Goal: Task Accomplishment & Management: Use online tool/utility

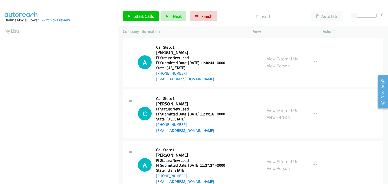
click at [291, 59] on link "View External Url" at bounding box center [283, 59] width 32 height 6
click at [146, 20] on link "Start Calls" at bounding box center [141, 16] width 36 height 10
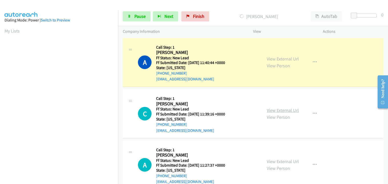
click at [293, 110] on link "View External Url" at bounding box center [283, 111] width 32 height 6
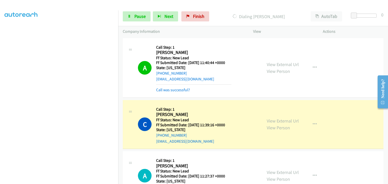
scroll to position [25, 0]
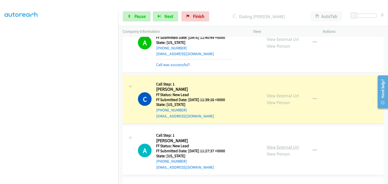
click at [276, 146] on link "View External Url" at bounding box center [283, 148] width 32 height 6
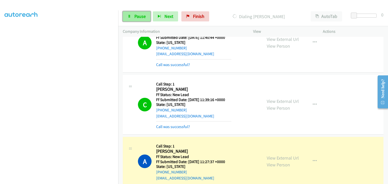
click at [138, 18] on span "Pause" at bounding box center [139, 16] width 11 height 6
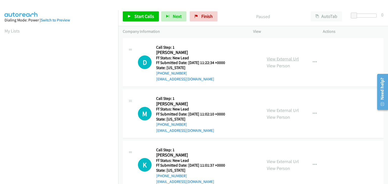
click at [292, 61] on link "View External Url" at bounding box center [283, 59] width 32 height 6
click at [153, 17] on link "Start Calls" at bounding box center [141, 16] width 36 height 10
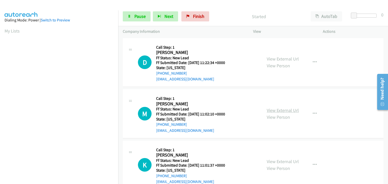
click at [277, 108] on link "View External Url" at bounding box center [283, 111] width 32 height 6
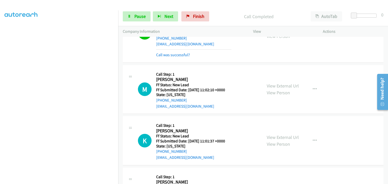
scroll to position [51, 0]
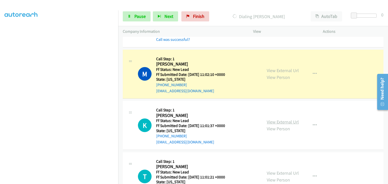
click at [291, 123] on link "View External Url" at bounding box center [283, 122] width 32 height 6
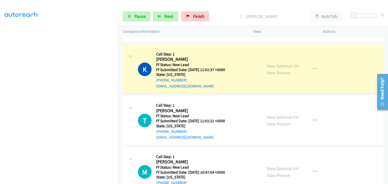
scroll to position [126, 0]
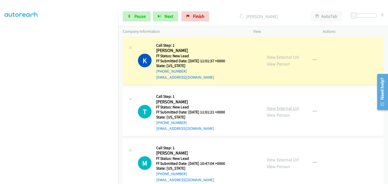
click at [272, 107] on link "View External Url" at bounding box center [283, 109] width 32 height 6
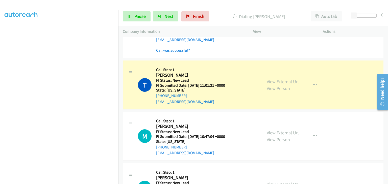
scroll to position [177, 0]
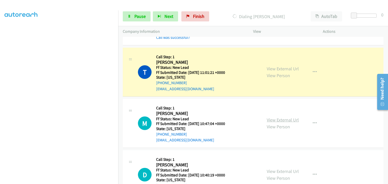
click at [288, 119] on link "View External Url" at bounding box center [283, 120] width 32 height 6
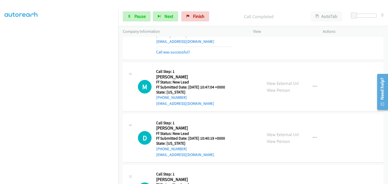
scroll to position [227, 0]
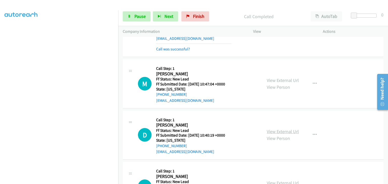
click at [274, 130] on link "View External Url" at bounding box center [283, 132] width 32 height 6
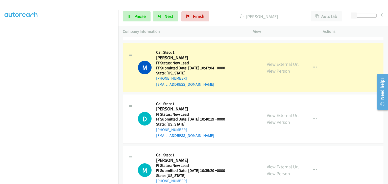
scroll to position [253, 0]
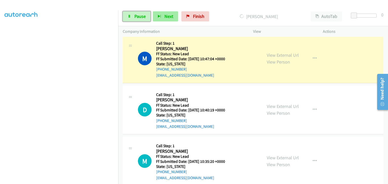
drag, startPoint x: 133, startPoint y: 17, endPoint x: 154, endPoint y: 20, distance: 21.3
click at [133, 17] on link "Pause" at bounding box center [137, 16] width 28 height 10
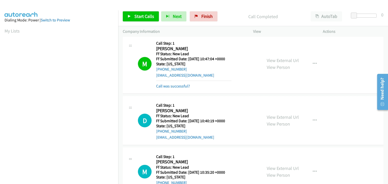
scroll to position [99, 0]
click at [176, 86] on link "Call was successful?" at bounding box center [173, 86] width 34 height 5
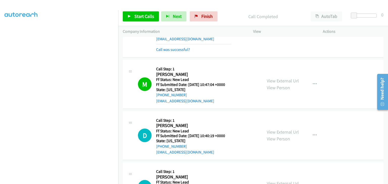
scroll to position [227, 0]
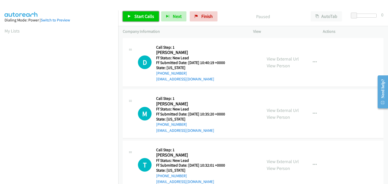
click at [153, 19] on link "Start Calls" at bounding box center [141, 16] width 36 height 10
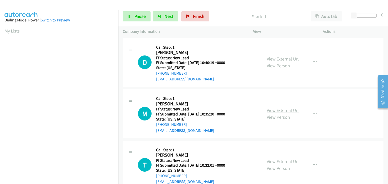
click at [267, 108] on link "View External Url" at bounding box center [283, 111] width 32 height 6
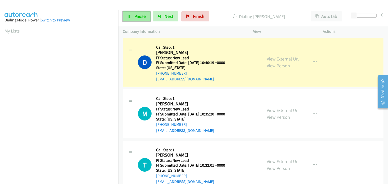
click at [146, 20] on link "Pause" at bounding box center [137, 16] width 28 height 10
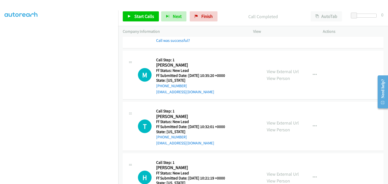
scroll to position [51, 0]
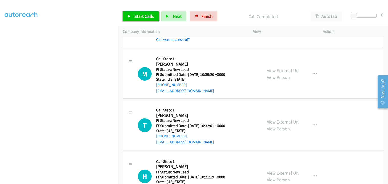
click at [143, 16] on span "Start Calls" at bounding box center [144, 16] width 20 height 6
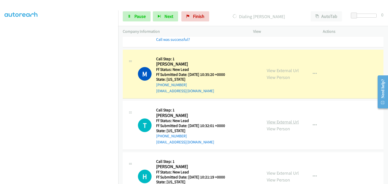
click at [268, 120] on link "View External Url" at bounding box center [283, 122] width 32 height 6
click at [143, 16] on span "Pause" at bounding box center [139, 16] width 11 height 6
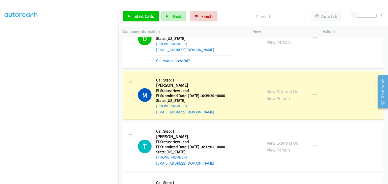
scroll to position [0, 0]
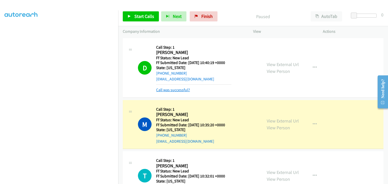
click at [184, 88] on link "Call was successful?" at bounding box center [173, 90] width 34 height 5
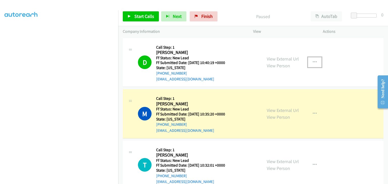
click at [315, 61] on button "button" at bounding box center [315, 62] width 14 height 10
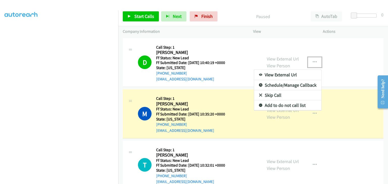
click at [286, 105] on link "Add to do not call list" at bounding box center [287, 106] width 67 height 10
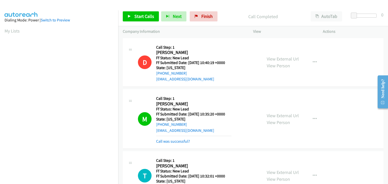
scroll to position [99, 0]
click at [183, 142] on link "Call was successful?" at bounding box center [173, 141] width 34 height 5
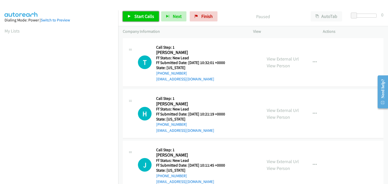
click at [145, 19] on link "Start Calls" at bounding box center [141, 16] width 36 height 10
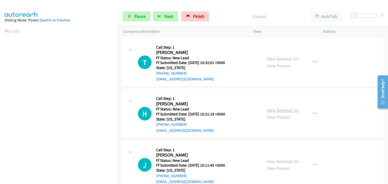
click at [280, 109] on link "View External Url" at bounding box center [283, 111] width 32 height 6
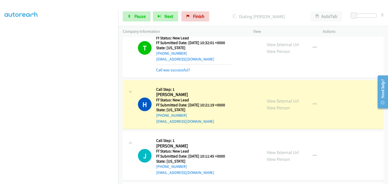
scroll to position [51, 0]
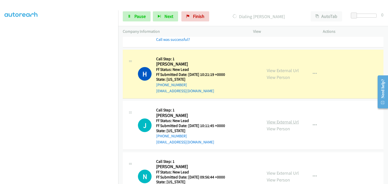
click at [281, 122] on link "View External Url" at bounding box center [283, 122] width 32 height 6
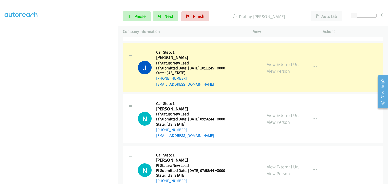
scroll to position [126, 0]
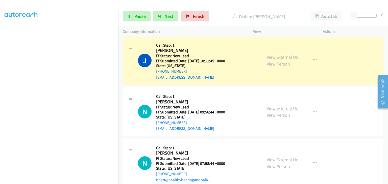
click at [272, 108] on link "View External Url" at bounding box center [283, 109] width 32 height 6
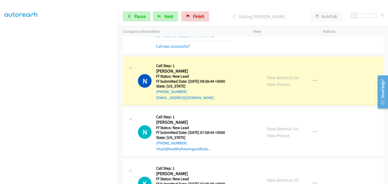
scroll to position [177, 0]
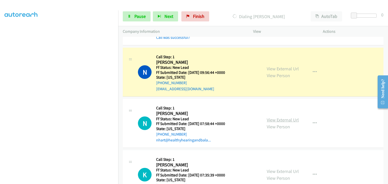
click at [290, 121] on link "View External Url" at bounding box center [283, 120] width 32 height 6
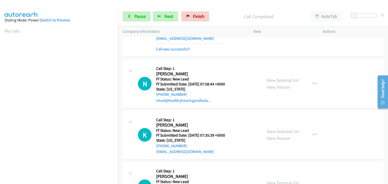
scroll to position [99, 0]
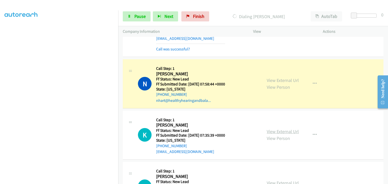
click at [270, 132] on link "View External Url" at bounding box center [283, 132] width 32 height 6
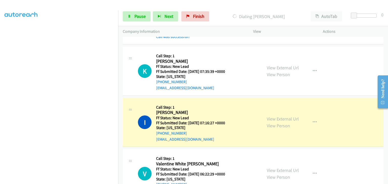
scroll to position [303, 0]
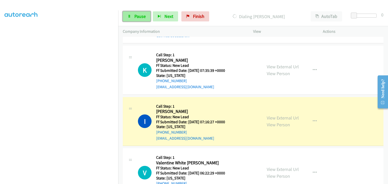
click at [140, 14] on span "Pause" at bounding box center [139, 16] width 11 height 6
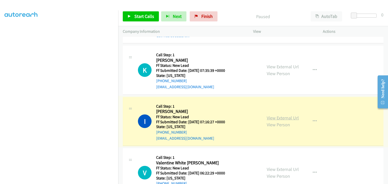
click at [279, 118] on link "View External Url" at bounding box center [283, 118] width 32 height 6
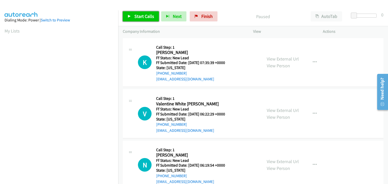
click at [149, 17] on span "Start Calls" at bounding box center [144, 16] width 20 height 6
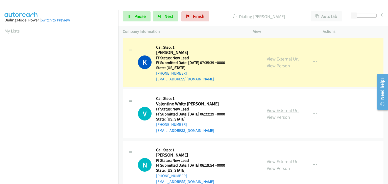
click at [269, 112] on link "View External Url" at bounding box center [283, 111] width 32 height 6
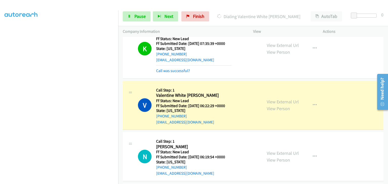
scroll to position [51, 0]
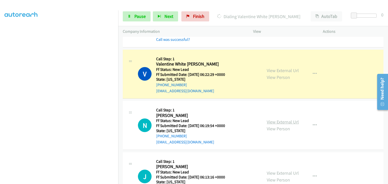
click at [285, 121] on link "View External Url" at bounding box center [283, 122] width 32 height 6
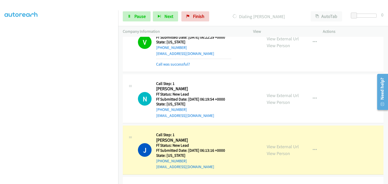
scroll to position [101, 0]
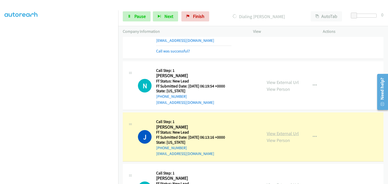
click at [269, 132] on link "View External Url" at bounding box center [283, 134] width 32 height 6
click at [139, 14] on span "Pause" at bounding box center [139, 16] width 11 height 6
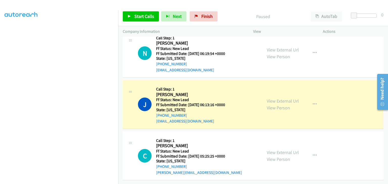
scroll to position [99, 0]
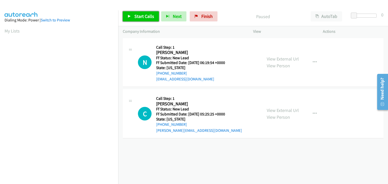
click at [149, 17] on span "Start Calls" at bounding box center [144, 16] width 20 height 6
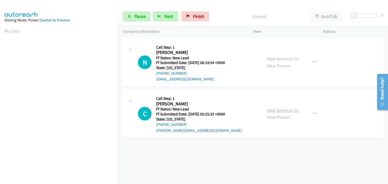
click at [285, 110] on link "View External Url" at bounding box center [283, 111] width 32 height 6
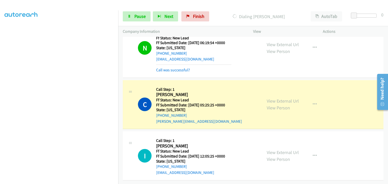
scroll to position [99, 0]
click at [273, 150] on link "View External Url" at bounding box center [283, 153] width 32 height 6
click at [139, 20] on link "Pause" at bounding box center [137, 16] width 28 height 10
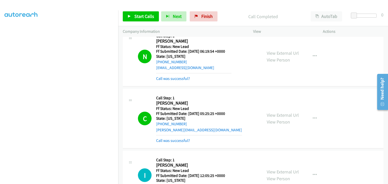
scroll to position [0, 0]
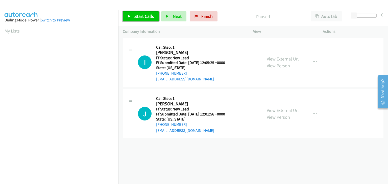
drag, startPoint x: 139, startPoint y: 12, endPoint x: 142, endPoint y: 12, distance: 3.4
click at [139, 12] on link "Start Calls" at bounding box center [141, 16] width 36 height 10
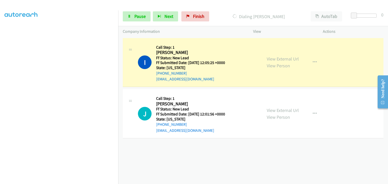
scroll to position [99, 0]
click at [268, 109] on link "View External Url" at bounding box center [283, 111] width 32 height 6
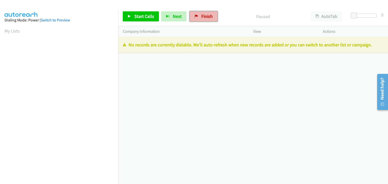
click at [204, 16] on span "Finish" at bounding box center [206, 16] width 11 height 6
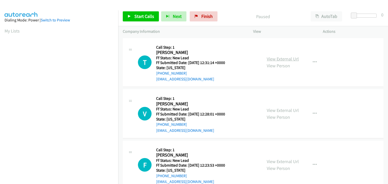
click at [291, 60] on link "View External Url" at bounding box center [283, 59] width 32 height 6
click at [146, 18] on span "Start Calls" at bounding box center [144, 16] width 20 height 6
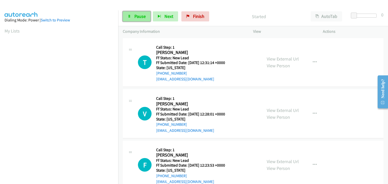
click at [144, 15] on span "Pause" at bounding box center [139, 16] width 11 height 6
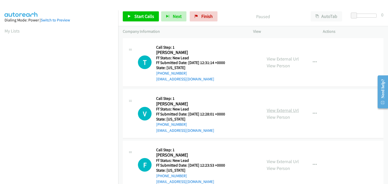
click at [290, 109] on link "View External Url" at bounding box center [283, 111] width 32 height 6
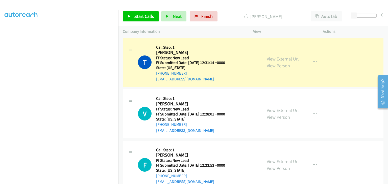
scroll to position [99, 0]
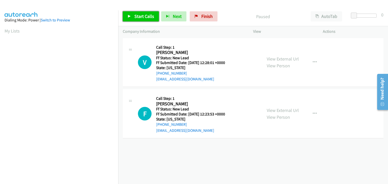
click at [144, 17] on span "Start Calls" at bounding box center [144, 16] width 20 height 6
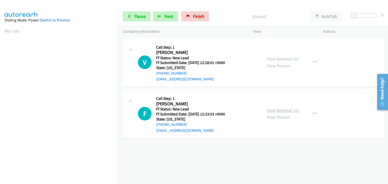
click at [274, 108] on link "View External Url" at bounding box center [283, 111] width 32 height 6
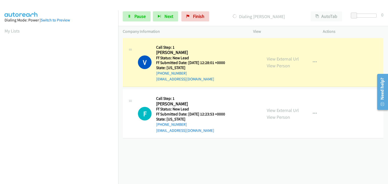
scroll to position [99, 0]
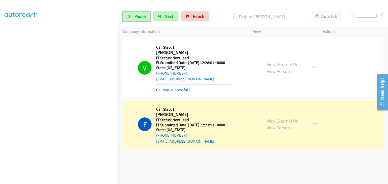
drag, startPoint x: 140, startPoint y: 16, endPoint x: 148, endPoint y: 14, distance: 7.9
click at [140, 16] on span "Pause" at bounding box center [139, 16] width 11 height 6
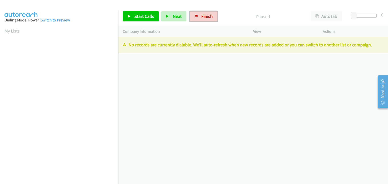
drag, startPoint x: 198, startPoint y: 20, endPoint x: 235, endPoint y: 36, distance: 39.8
click at [198, 20] on link "Finish" at bounding box center [204, 16] width 28 height 10
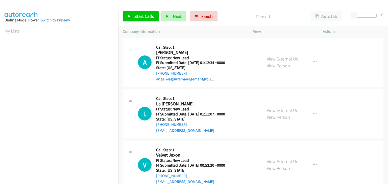
click at [273, 61] on link "View External Url" at bounding box center [283, 59] width 32 height 6
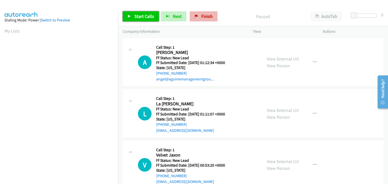
drag, startPoint x: 137, startPoint y: 15, endPoint x: 214, endPoint y: 12, distance: 76.1
click at [137, 15] on span "Start Calls" at bounding box center [144, 16] width 20 height 6
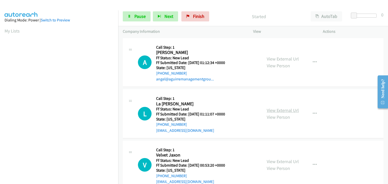
click at [290, 112] on link "View External Url" at bounding box center [283, 111] width 32 height 6
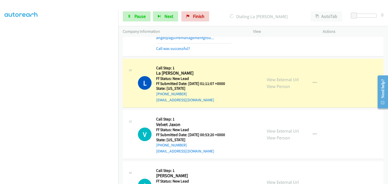
scroll to position [51, 0]
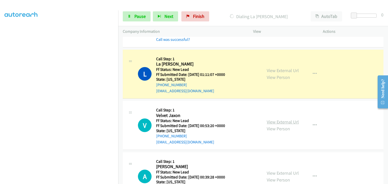
click at [290, 121] on link "View External Url" at bounding box center [283, 122] width 32 height 6
click at [143, 17] on span "Pause" at bounding box center [139, 16] width 11 height 6
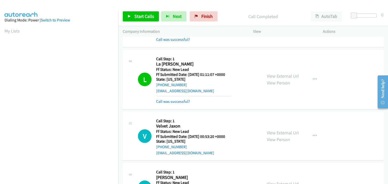
scroll to position [99, 0]
drag, startPoint x: 181, startPoint y: 102, endPoint x: 197, endPoint y: 100, distance: 16.3
click at [181, 102] on link "Call was successful?" at bounding box center [173, 101] width 34 height 5
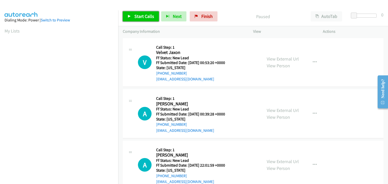
click at [146, 16] on span "Start Calls" at bounding box center [144, 16] width 20 height 6
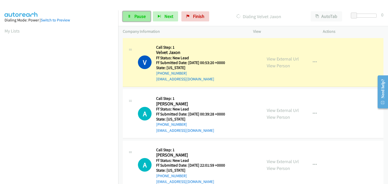
click at [140, 17] on span "Pause" at bounding box center [139, 16] width 11 height 6
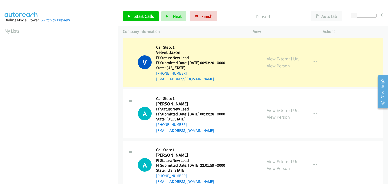
scroll to position [99, 0]
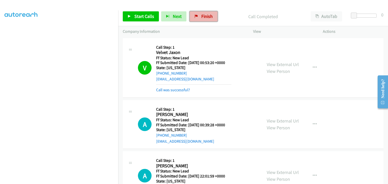
click at [212, 16] on link "Finish" at bounding box center [204, 16] width 28 height 10
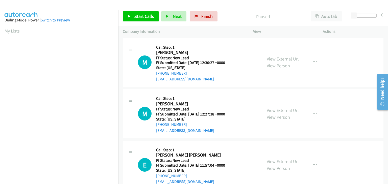
click at [275, 60] on link "View External Url" at bounding box center [283, 59] width 32 height 6
drag, startPoint x: 144, startPoint y: 16, endPoint x: 150, endPoint y: 17, distance: 6.8
click at [144, 16] on span "Start Calls" at bounding box center [144, 16] width 20 height 6
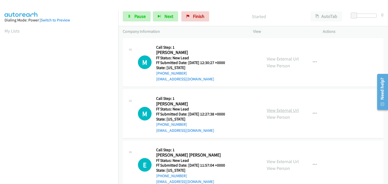
click at [280, 108] on link "View External Url" at bounding box center [283, 111] width 32 height 6
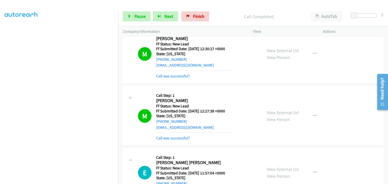
scroll to position [51, 0]
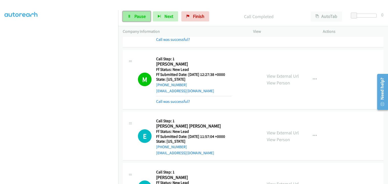
click at [134, 16] on link "Pause" at bounding box center [137, 16] width 28 height 10
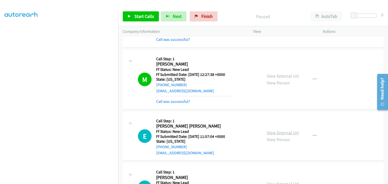
click at [277, 132] on link "View External Url" at bounding box center [283, 133] width 32 height 6
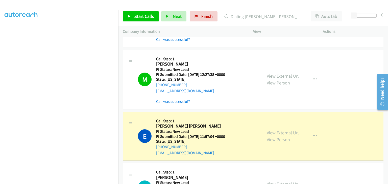
scroll to position [99, 0]
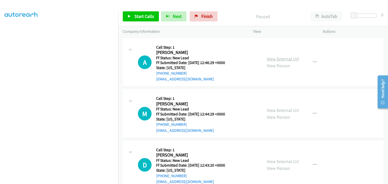
click at [274, 60] on link "View External Url" at bounding box center [283, 59] width 32 height 6
click at [132, 17] on link "Start Calls" at bounding box center [141, 16] width 36 height 10
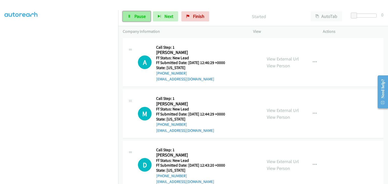
click at [141, 16] on span "Pause" at bounding box center [139, 16] width 11 height 6
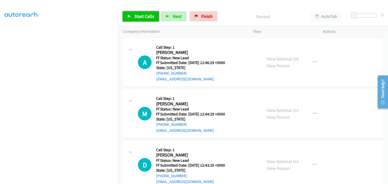
click at [140, 16] on span "Start Calls" at bounding box center [144, 16] width 20 height 6
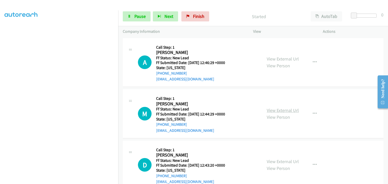
click at [269, 110] on link "View External Url" at bounding box center [283, 111] width 32 height 6
click at [136, 17] on span "Pause" at bounding box center [139, 16] width 11 height 6
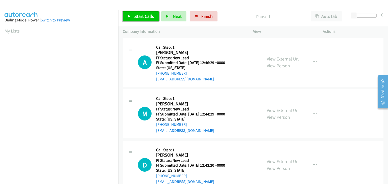
click at [152, 15] on span "Start Calls" at bounding box center [144, 16] width 20 height 6
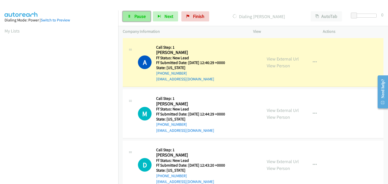
click at [133, 20] on link "Pause" at bounding box center [137, 16] width 28 height 10
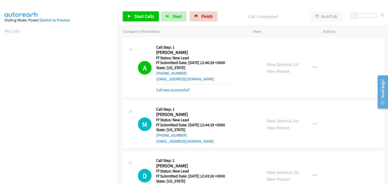
scroll to position [99, 0]
click at [178, 91] on link "Call was successful?" at bounding box center [173, 90] width 34 height 5
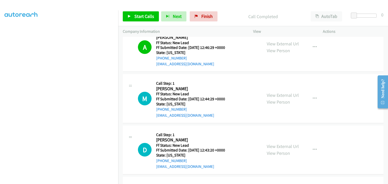
scroll to position [0, 0]
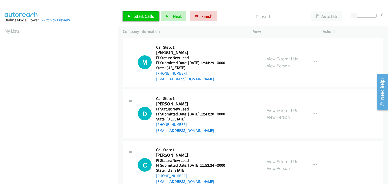
drag, startPoint x: 137, startPoint y: 17, endPoint x: 224, endPoint y: 54, distance: 94.2
click at [137, 17] on span "Start Calls" at bounding box center [144, 16] width 20 height 6
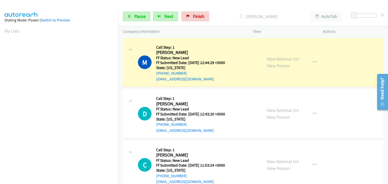
click at [269, 106] on div "View External Url View Person View External Url Email Schedule/Manage Callback …" at bounding box center [299, 114] width 74 height 40
click at [271, 110] on link "View External Url" at bounding box center [283, 111] width 32 height 6
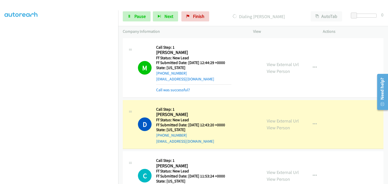
scroll to position [51, 0]
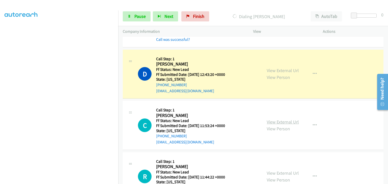
click at [271, 122] on link "View External Url" at bounding box center [283, 122] width 32 height 6
click at [144, 19] on link "Pause" at bounding box center [137, 16] width 28 height 10
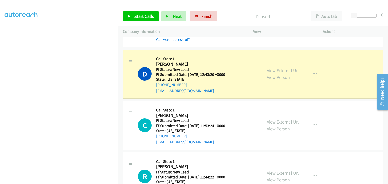
scroll to position [0, 0]
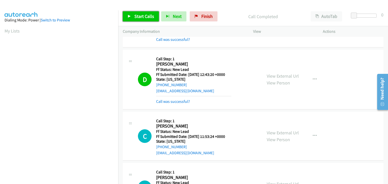
click at [150, 16] on span "Start Calls" at bounding box center [144, 16] width 20 height 6
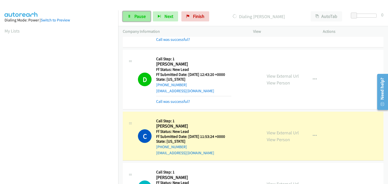
click at [148, 15] on link "Pause" at bounding box center [137, 16] width 28 height 10
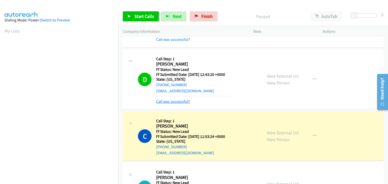
click at [184, 99] on link "Call was successful?" at bounding box center [173, 101] width 34 height 5
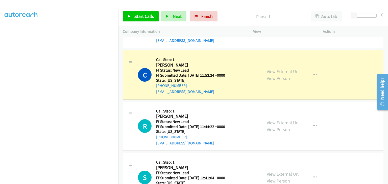
scroll to position [99, 0]
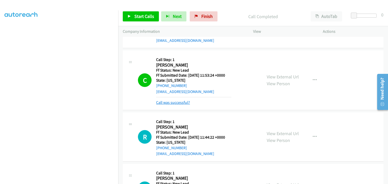
click at [187, 102] on link "Call was successful?" at bounding box center [173, 102] width 34 height 5
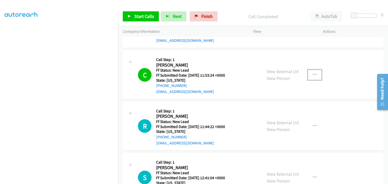
click at [313, 77] on button "button" at bounding box center [315, 75] width 14 height 10
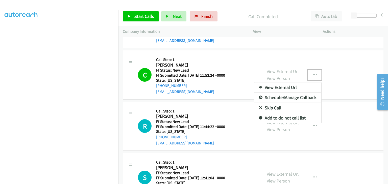
click at [277, 117] on link "Add to do not call list" at bounding box center [287, 118] width 67 height 10
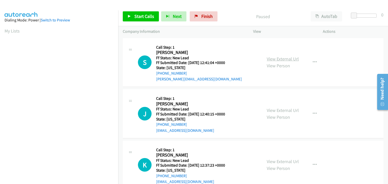
click at [280, 59] on link "View External Url" at bounding box center [283, 59] width 32 height 6
drag, startPoint x: 135, startPoint y: 14, endPoint x: 184, endPoint y: 23, distance: 49.7
click at [135, 14] on span "Start Calls" at bounding box center [144, 16] width 20 height 6
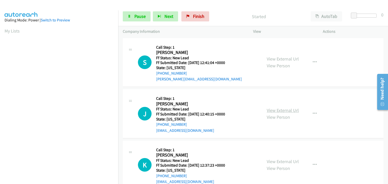
click at [288, 109] on link "View External Url" at bounding box center [283, 111] width 32 height 6
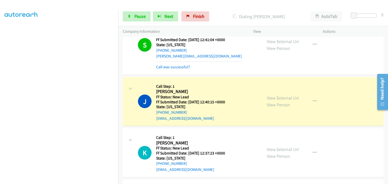
scroll to position [51, 0]
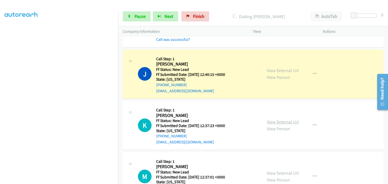
click at [278, 121] on link "View External Url" at bounding box center [283, 122] width 32 height 6
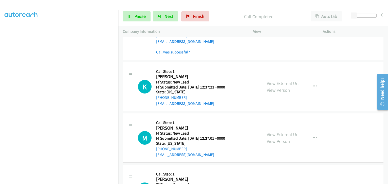
scroll to position [101, 0]
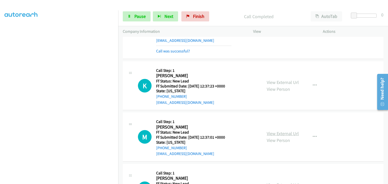
click at [274, 133] on link "View External Url" at bounding box center [283, 134] width 32 height 6
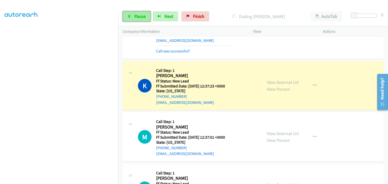
click at [135, 16] on span "Pause" at bounding box center [139, 16] width 11 height 6
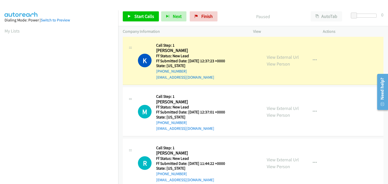
scroll to position [99, 0]
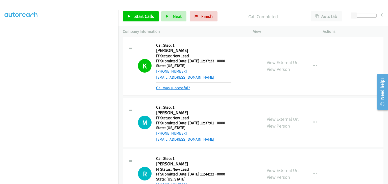
click at [182, 89] on link "Call was successful?" at bounding box center [173, 88] width 34 height 5
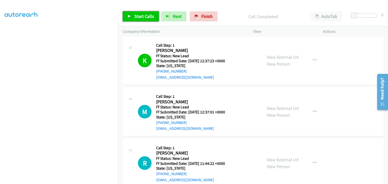
click at [147, 15] on span "Start Calls" at bounding box center [144, 16] width 20 height 6
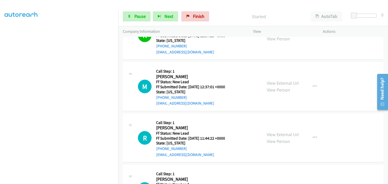
scroll to position [74, 0]
click at [140, 16] on span "Pause" at bounding box center [139, 16] width 11 height 6
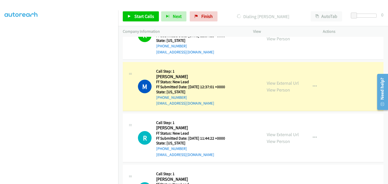
scroll to position [99, 0]
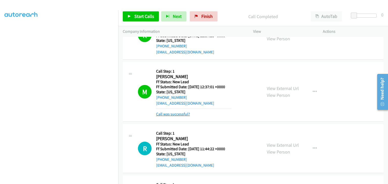
click at [175, 114] on link "Call was successful?" at bounding box center [173, 114] width 34 height 5
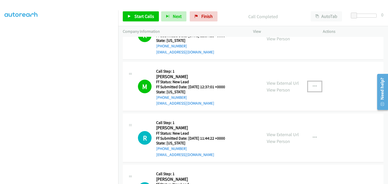
click at [313, 86] on icon "button" at bounding box center [315, 87] width 4 height 4
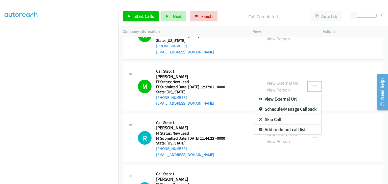
click at [286, 130] on link "Add to do not call list" at bounding box center [287, 130] width 67 height 10
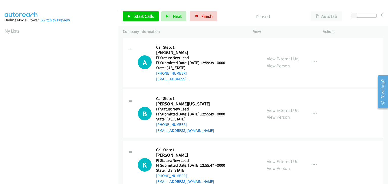
click at [281, 58] on link "View External Url" at bounding box center [283, 59] width 32 height 6
click at [149, 15] on span "Start Calls" at bounding box center [144, 16] width 20 height 6
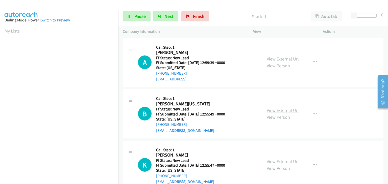
click at [281, 110] on link "View External Url" at bounding box center [283, 111] width 32 height 6
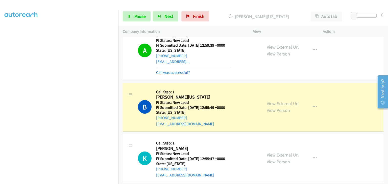
scroll to position [51, 0]
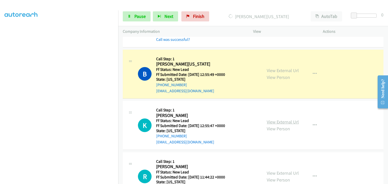
click at [271, 122] on link "View External Url" at bounding box center [283, 122] width 32 height 6
click at [132, 15] on link "Pause" at bounding box center [137, 16] width 28 height 10
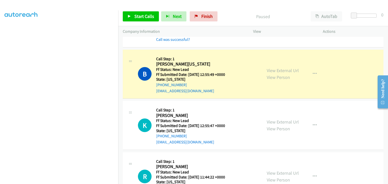
scroll to position [99, 0]
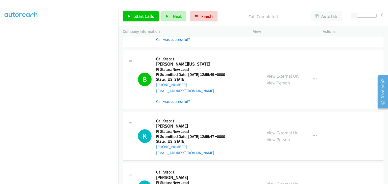
drag, startPoint x: 175, startPoint y: 100, endPoint x: 254, endPoint y: 99, distance: 78.6
click at [179, 102] on link "Call was successful?" at bounding box center [173, 101] width 34 height 5
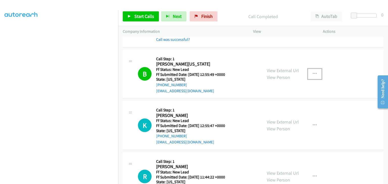
click at [313, 76] on button "button" at bounding box center [315, 74] width 14 height 10
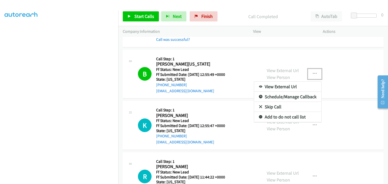
click at [273, 116] on link "Add to do not call list" at bounding box center [287, 117] width 67 height 10
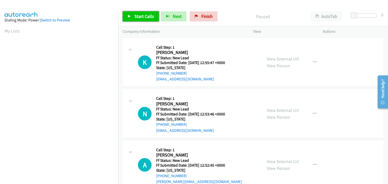
drag, startPoint x: 138, startPoint y: 15, endPoint x: 214, endPoint y: 30, distance: 77.7
click at [138, 15] on span "Start Calls" at bounding box center [144, 16] width 20 height 6
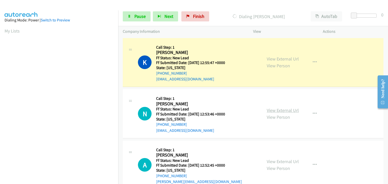
click at [272, 108] on link "View External Url" at bounding box center [283, 111] width 32 height 6
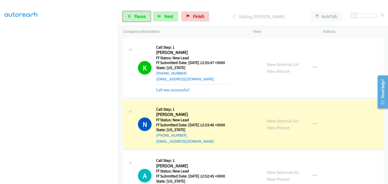
drag, startPoint x: 140, startPoint y: 17, endPoint x: 223, endPoint y: 19, distance: 83.2
click at [140, 17] on span "Pause" at bounding box center [139, 16] width 11 height 6
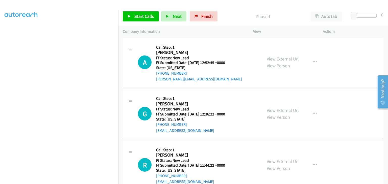
click at [277, 60] on link "View External Url" at bounding box center [283, 59] width 32 height 6
click at [145, 20] on link "Start Calls" at bounding box center [141, 16] width 36 height 10
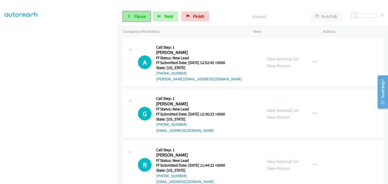
click at [136, 18] on span "Pause" at bounding box center [139, 16] width 11 height 6
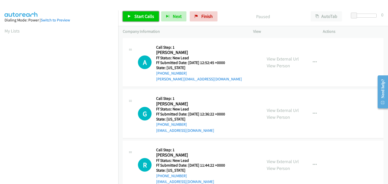
click at [138, 14] on span "Start Calls" at bounding box center [144, 16] width 20 height 6
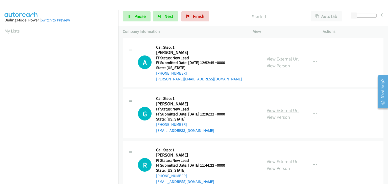
click at [274, 109] on link "View External Url" at bounding box center [283, 111] width 32 height 6
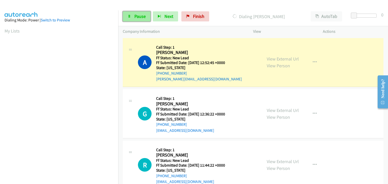
click at [140, 20] on link "Pause" at bounding box center [137, 16] width 28 height 10
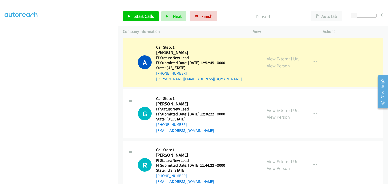
scroll to position [99, 0]
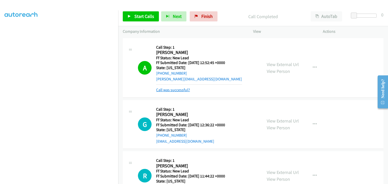
drag, startPoint x: 171, startPoint y: 89, endPoint x: 179, endPoint y: 89, distance: 7.8
click at [171, 89] on link "Call was successful?" at bounding box center [173, 90] width 34 height 5
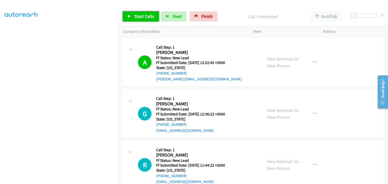
click at [147, 17] on span "Start Calls" at bounding box center [144, 16] width 20 height 6
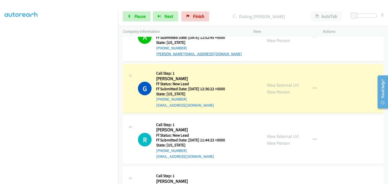
scroll to position [51, 0]
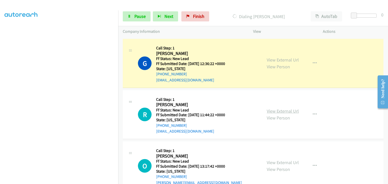
click at [273, 111] on link "View External Url" at bounding box center [283, 111] width 32 height 6
drag, startPoint x: 140, startPoint y: 16, endPoint x: 170, endPoint y: 16, distance: 30.6
click at [140, 16] on span "Pause" at bounding box center [139, 16] width 11 height 6
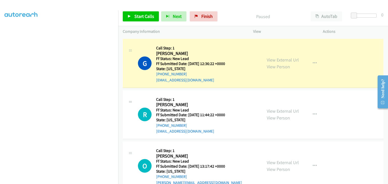
scroll to position [99, 0]
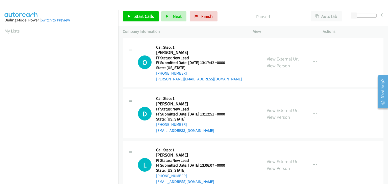
click at [276, 61] on link "View External Url" at bounding box center [283, 59] width 32 height 6
drag, startPoint x: 150, startPoint y: 19, endPoint x: 173, endPoint y: 14, distance: 22.8
click at [150, 19] on link "Start Calls" at bounding box center [141, 16] width 36 height 10
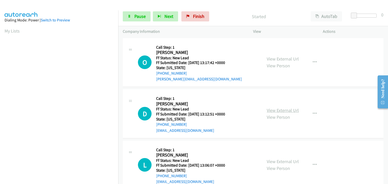
click at [269, 111] on link "View External Url" at bounding box center [283, 111] width 32 height 6
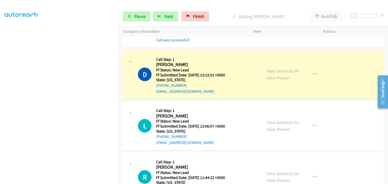
scroll to position [51, 0]
click at [282, 124] on link "View External Url" at bounding box center [283, 122] width 32 height 6
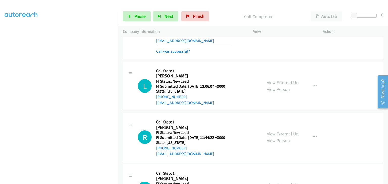
scroll to position [101, 0]
drag, startPoint x: 133, startPoint y: 15, endPoint x: 239, endPoint y: 29, distance: 106.8
click at [133, 15] on link "Pause" at bounding box center [137, 16] width 28 height 10
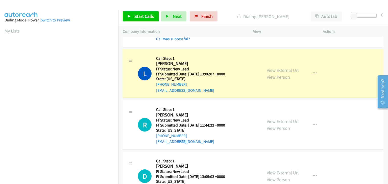
scroll to position [99, 0]
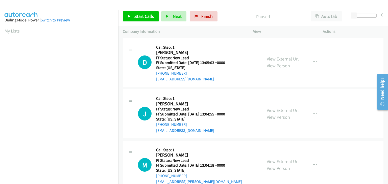
click at [281, 60] on link "View External Url" at bounding box center [283, 59] width 32 height 6
click at [129, 14] on link "Start Calls" at bounding box center [141, 16] width 36 height 10
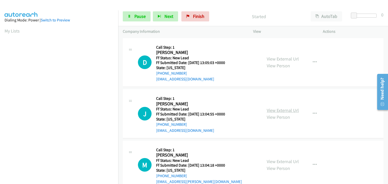
click at [275, 110] on link "View External Url" at bounding box center [283, 111] width 32 height 6
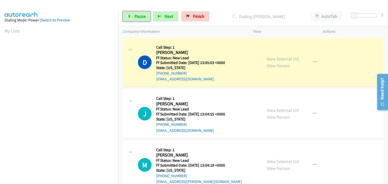
drag, startPoint x: 141, startPoint y: 16, endPoint x: 255, endPoint y: 36, distance: 116.1
click at [141, 16] on span "Pause" at bounding box center [139, 16] width 11 height 6
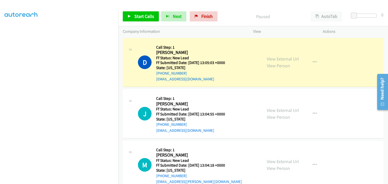
scroll to position [99, 0]
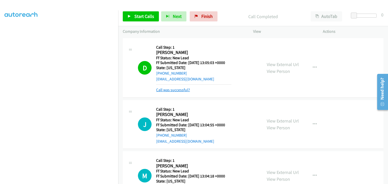
click at [182, 90] on link "Call was successful?" at bounding box center [173, 90] width 34 height 5
click at [309, 67] on button "button" at bounding box center [315, 68] width 14 height 10
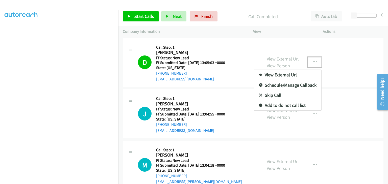
click at [283, 103] on link "Add to do not call list" at bounding box center [287, 106] width 67 height 10
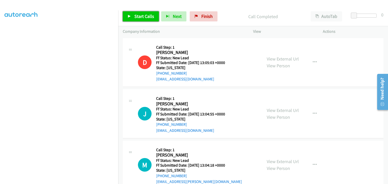
click at [149, 18] on span "Start Calls" at bounding box center [144, 16] width 20 height 6
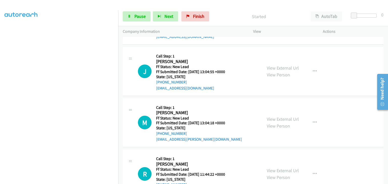
scroll to position [51, 0]
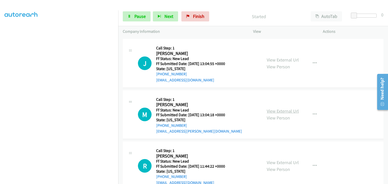
click at [275, 111] on link "View External Url" at bounding box center [283, 111] width 32 height 6
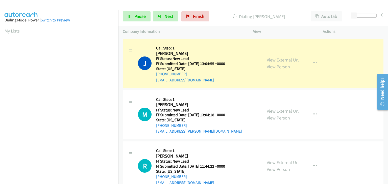
scroll to position [99, 0]
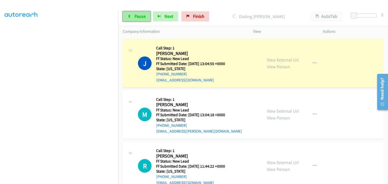
click at [142, 19] on span "Pause" at bounding box center [139, 16] width 11 height 6
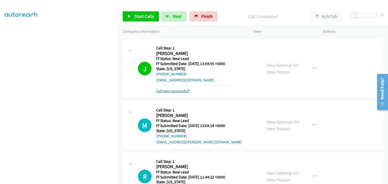
click at [174, 91] on link "Call was successful?" at bounding box center [173, 91] width 34 height 5
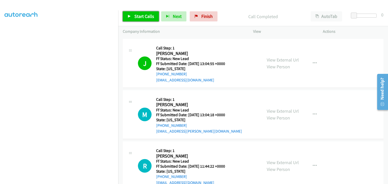
drag, startPoint x: 133, startPoint y: 16, endPoint x: 273, endPoint y: 40, distance: 141.9
click at [134, 16] on link "Start Calls" at bounding box center [141, 16] width 36 height 10
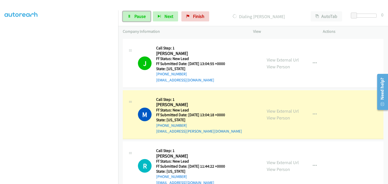
drag, startPoint x: 139, startPoint y: 15, endPoint x: 199, endPoint y: 35, distance: 63.3
click at [139, 15] on span "Pause" at bounding box center [139, 16] width 11 height 6
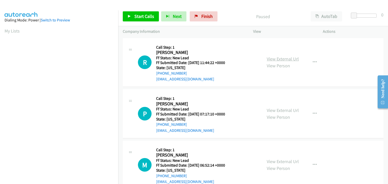
click at [280, 59] on link "View External Url" at bounding box center [283, 59] width 32 height 6
click at [137, 15] on span "Start Calls" at bounding box center [144, 16] width 20 height 6
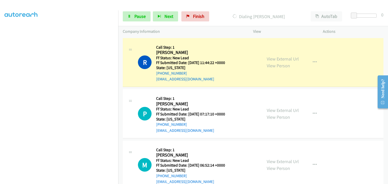
scroll to position [99, 0]
drag, startPoint x: 146, startPoint y: 16, endPoint x: 184, endPoint y: 1, distance: 41.5
click at [146, 16] on link "Pause" at bounding box center [137, 16] width 28 height 10
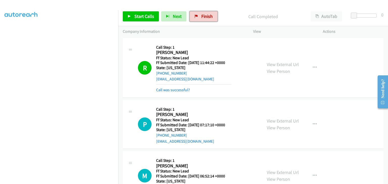
drag, startPoint x: 201, startPoint y: 16, endPoint x: 145, endPoint y: 3, distance: 57.9
click at [201, 16] on span "Finish" at bounding box center [206, 16] width 11 height 6
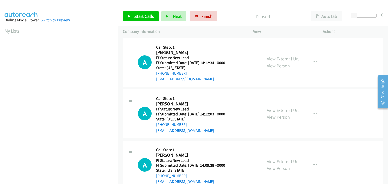
click at [283, 60] on link "View External Url" at bounding box center [283, 59] width 32 height 6
drag, startPoint x: 131, startPoint y: 14, endPoint x: 194, endPoint y: 28, distance: 63.9
click at [131, 14] on link "Start Calls" at bounding box center [141, 16] width 36 height 10
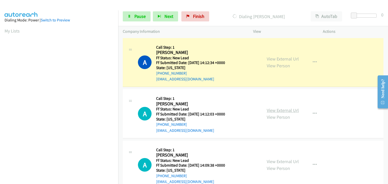
click at [275, 110] on link "View External Url" at bounding box center [283, 111] width 32 height 6
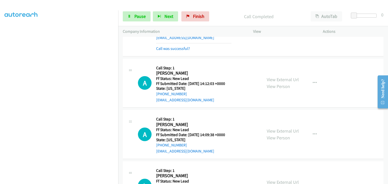
scroll to position [51, 0]
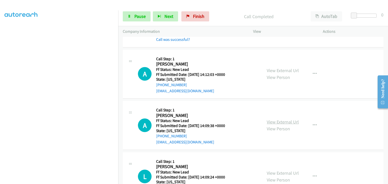
click at [271, 121] on link "View External Url" at bounding box center [283, 122] width 32 height 6
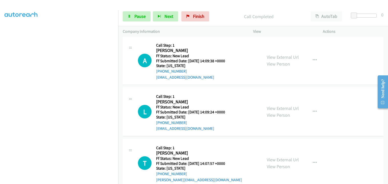
scroll to position [126, 0]
click at [278, 110] on link "View External Url" at bounding box center [283, 109] width 32 height 6
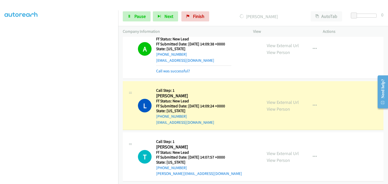
scroll to position [177, 0]
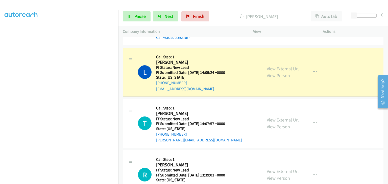
click at [280, 122] on link "View External Url" at bounding box center [283, 120] width 32 height 6
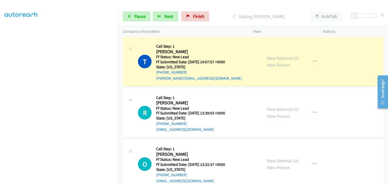
scroll to position [253, 0]
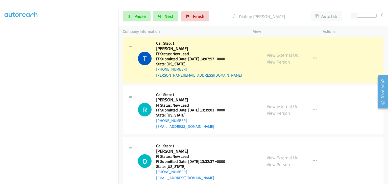
click at [278, 104] on link "View External Url" at bounding box center [283, 107] width 32 height 6
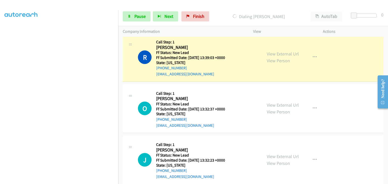
scroll to position [329, 0]
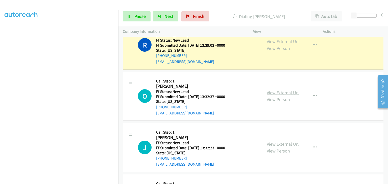
click at [274, 90] on link "View External Url" at bounding box center [283, 93] width 32 height 6
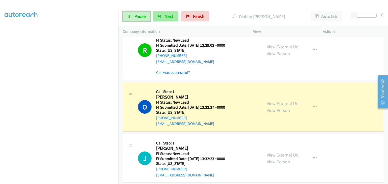
drag, startPoint x: 137, startPoint y: 15, endPoint x: 167, endPoint y: 12, distance: 30.2
click at [137, 15] on span "Pause" at bounding box center [139, 16] width 11 height 6
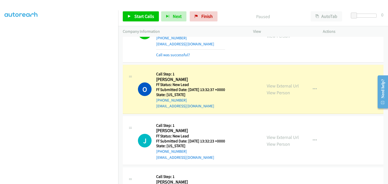
scroll to position [354, 0]
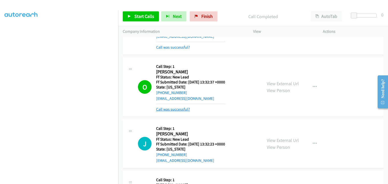
click at [183, 107] on link "Call was successful?" at bounding box center [173, 109] width 34 height 5
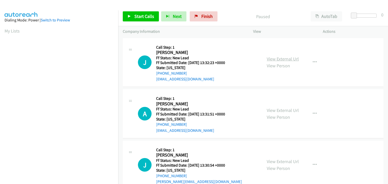
click at [270, 58] on link "View External Url" at bounding box center [283, 59] width 32 height 6
drag, startPoint x: 147, startPoint y: 18, endPoint x: 189, endPoint y: 27, distance: 43.2
click at [147, 18] on span "Start Calls" at bounding box center [144, 16] width 20 height 6
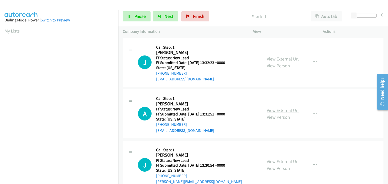
click at [281, 109] on link "View External Url" at bounding box center [283, 111] width 32 height 6
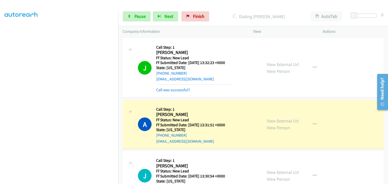
scroll to position [99, 0]
click at [140, 14] on span "Pause" at bounding box center [139, 16] width 11 height 6
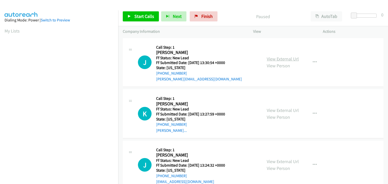
click at [272, 58] on link "View External Url" at bounding box center [283, 59] width 32 height 6
click at [148, 17] on span "Start Calls" at bounding box center [144, 16] width 20 height 6
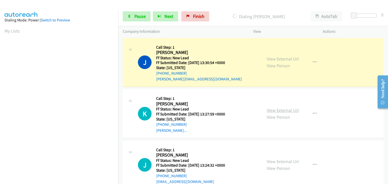
click at [285, 110] on link "View External Url" at bounding box center [283, 111] width 32 height 6
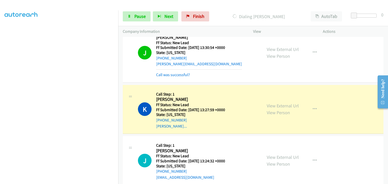
scroll to position [24, 0]
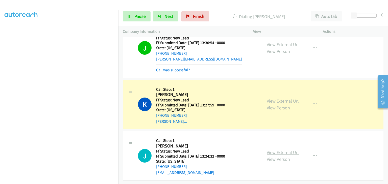
click at [272, 150] on link "View External Url" at bounding box center [283, 153] width 32 height 6
click at [149, 18] on link "Pause" at bounding box center [137, 16] width 28 height 10
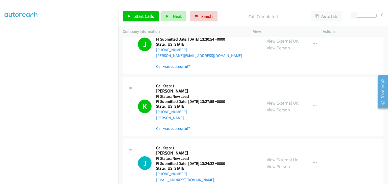
click at [180, 127] on link "Call was successful?" at bounding box center [173, 128] width 34 height 5
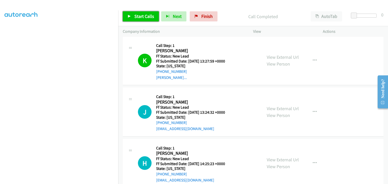
scroll to position [0, 0]
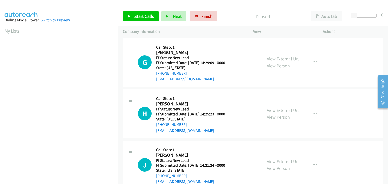
click at [281, 57] on link "View External Url" at bounding box center [283, 59] width 32 height 6
drag, startPoint x: 313, startPoint y: 62, endPoint x: 302, endPoint y: 63, distance: 11.2
click at [313, 62] on icon "button" at bounding box center [315, 62] width 4 height 4
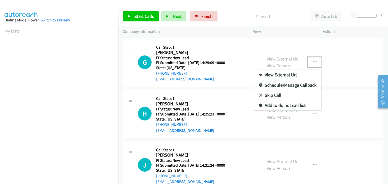
click at [277, 95] on link "Skip Call" at bounding box center [287, 95] width 67 height 10
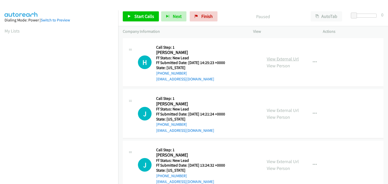
click at [286, 59] on link "View External Url" at bounding box center [283, 59] width 32 height 6
click at [143, 17] on span "Start Calls" at bounding box center [144, 16] width 20 height 6
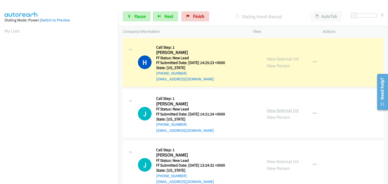
click at [284, 110] on link "View External Url" at bounding box center [283, 111] width 32 height 6
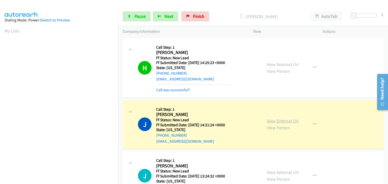
scroll to position [99, 0]
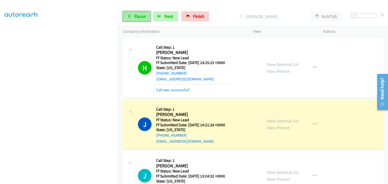
click at [131, 12] on link "Pause" at bounding box center [137, 16] width 28 height 10
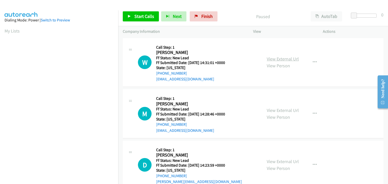
click at [274, 59] on link "View External Url" at bounding box center [283, 59] width 32 height 6
click at [135, 19] on span "Start Calls" at bounding box center [144, 16] width 20 height 6
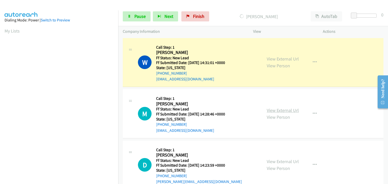
click at [272, 109] on link "View External Url" at bounding box center [283, 111] width 32 height 6
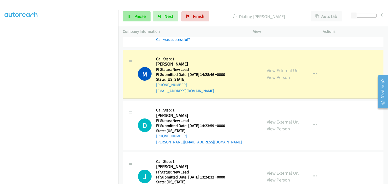
scroll to position [99, 0]
click at [138, 16] on span "Pause" at bounding box center [139, 16] width 11 height 6
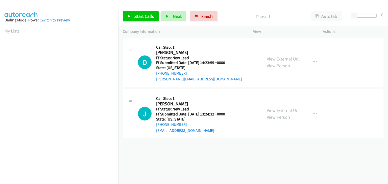
click at [277, 56] on link "View External Url" at bounding box center [283, 59] width 32 height 6
click at [139, 18] on span "Start Calls" at bounding box center [144, 16] width 20 height 6
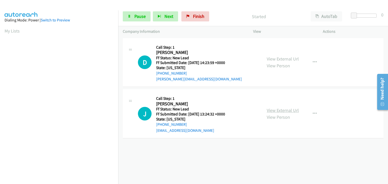
click at [271, 108] on link "View External Url" at bounding box center [283, 111] width 32 height 6
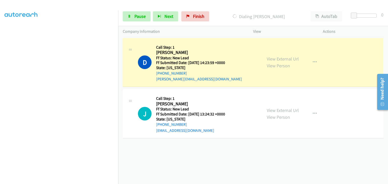
scroll to position [99, 0]
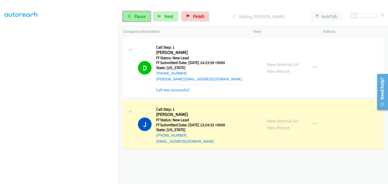
click at [148, 17] on link "Pause" at bounding box center [137, 16] width 28 height 10
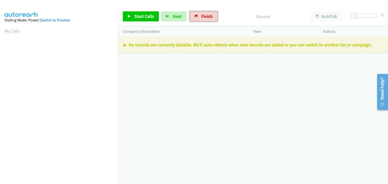
click at [199, 16] on link "Finish" at bounding box center [204, 16] width 28 height 10
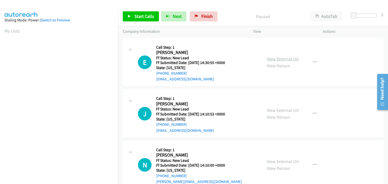
click at [274, 56] on link "View External Url" at bounding box center [283, 59] width 32 height 6
drag, startPoint x: 138, startPoint y: 14, endPoint x: 181, endPoint y: 20, distance: 43.3
click at [138, 14] on span "Start Calls" at bounding box center [144, 16] width 20 height 6
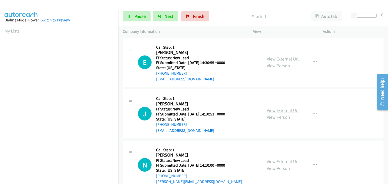
click at [282, 111] on link "View External Url" at bounding box center [283, 111] width 32 height 6
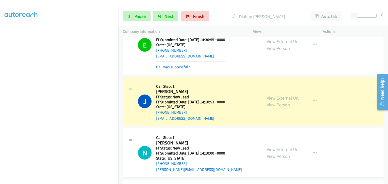
scroll to position [51, 0]
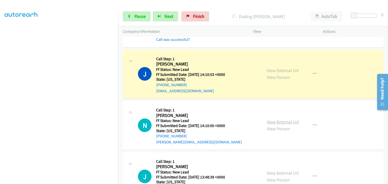
click at [274, 120] on link "View External Url" at bounding box center [283, 122] width 32 height 6
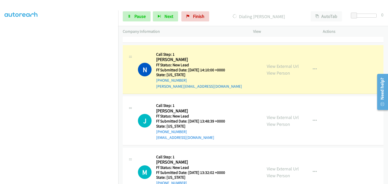
scroll to position [126, 0]
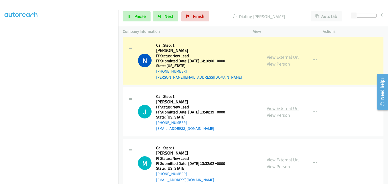
click at [277, 106] on link "View External Url" at bounding box center [283, 109] width 32 height 6
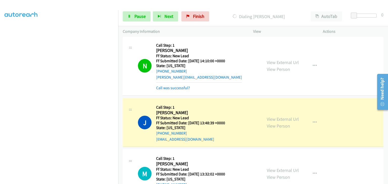
drag, startPoint x: 183, startPoint y: 89, endPoint x: 245, endPoint y: 76, distance: 62.9
click at [183, 89] on link "Call was successful?" at bounding box center [173, 88] width 34 height 5
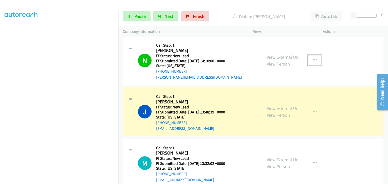
click at [310, 58] on button "button" at bounding box center [315, 60] width 14 height 10
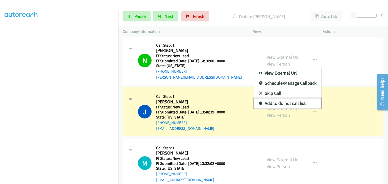
click at [274, 102] on link "Add to do not call list" at bounding box center [287, 104] width 67 height 10
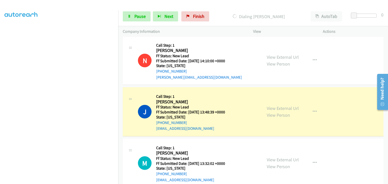
scroll to position [0, 0]
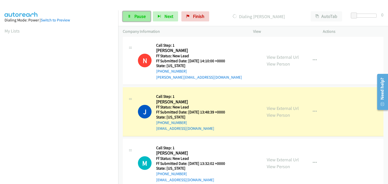
click at [134, 18] on span "Pause" at bounding box center [139, 16] width 11 height 6
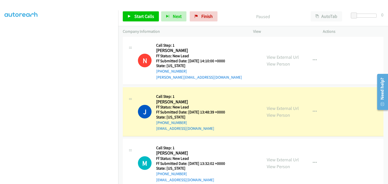
scroll to position [99, 0]
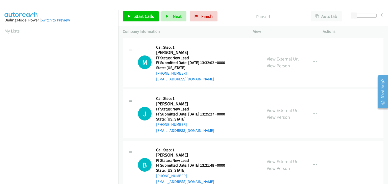
click at [276, 60] on link "View External Url" at bounding box center [283, 59] width 32 height 6
click at [143, 16] on span "Start Calls" at bounding box center [144, 16] width 20 height 6
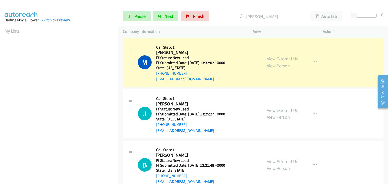
click at [272, 109] on link "View External Url" at bounding box center [283, 111] width 32 height 6
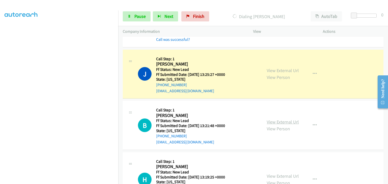
drag, startPoint x: 291, startPoint y: 124, endPoint x: 289, endPoint y: 122, distance: 3.4
click at [270, 122] on link "View External Url" at bounding box center [283, 122] width 32 height 6
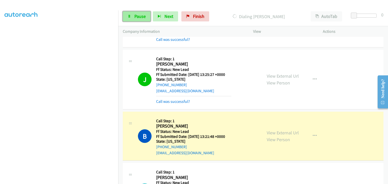
click at [145, 16] on span "Pause" at bounding box center [139, 16] width 11 height 6
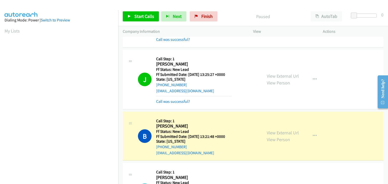
scroll to position [99, 0]
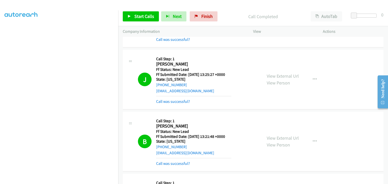
drag, startPoint x: 176, startPoint y: 102, endPoint x: 203, endPoint y: 102, distance: 26.8
click at [176, 102] on link "Call was successful?" at bounding box center [173, 101] width 34 height 5
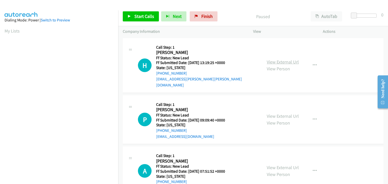
click at [286, 60] on link "View External Url" at bounding box center [283, 62] width 32 height 6
click at [137, 13] on span "Start Calls" at bounding box center [144, 16] width 20 height 6
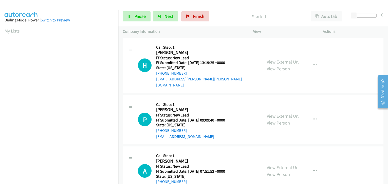
click at [285, 113] on link "View External Url" at bounding box center [283, 116] width 32 height 6
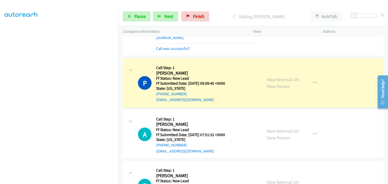
scroll to position [51, 0]
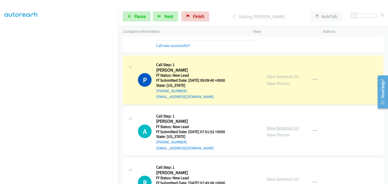
click at [272, 125] on link "View External Url" at bounding box center [283, 128] width 32 height 6
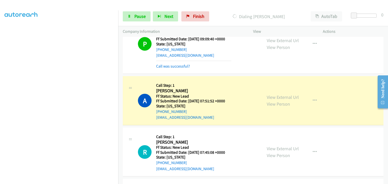
scroll to position [101, 0]
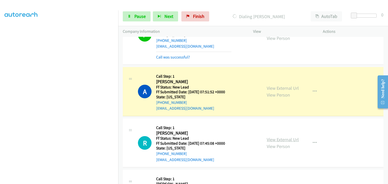
click at [267, 137] on link "View External Url" at bounding box center [283, 140] width 32 height 6
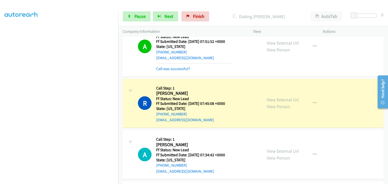
scroll to position [177, 0]
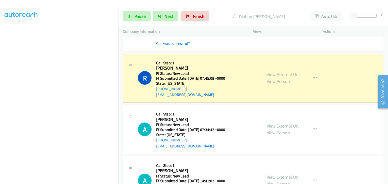
click at [273, 123] on link "View External Url" at bounding box center [283, 126] width 32 height 6
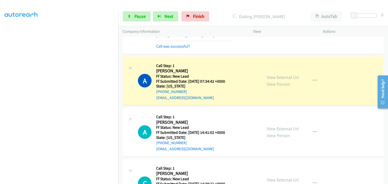
scroll to position [227, 0]
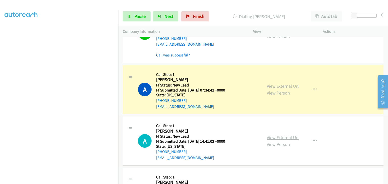
click at [281, 135] on link "View External Url" at bounding box center [283, 138] width 32 height 6
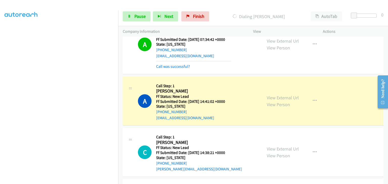
scroll to position [303, 0]
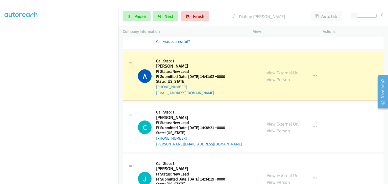
click at [279, 121] on link "View External Url" at bounding box center [283, 124] width 32 height 6
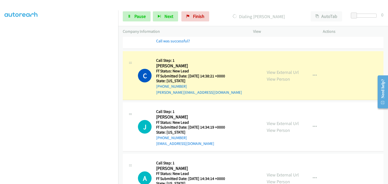
scroll to position [354, 0]
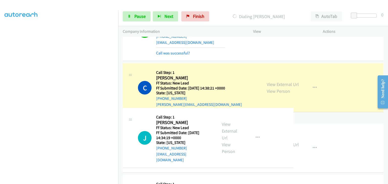
drag, startPoint x: 272, startPoint y: 130, endPoint x: 261, endPoint y: 127, distance: 11.2
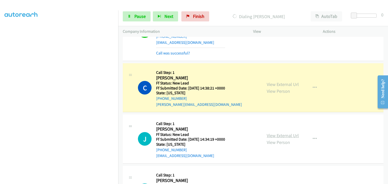
click at [279, 133] on link "View External Url" at bounding box center [283, 136] width 32 height 6
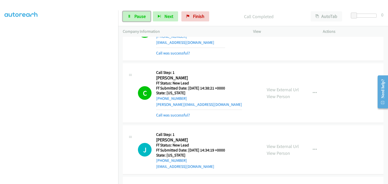
drag, startPoint x: 134, startPoint y: 14, endPoint x: 154, endPoint y: 16, distance: 20.1
click at [134, 14] on span "Pause" at bounding box center [139, 16] width 11 height 6
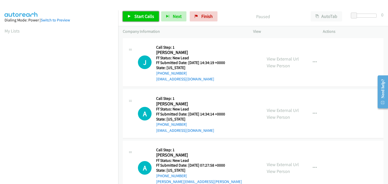
click at [143, 15] on span "Start Calls" at bounding box center [144, 16] width 20 height 6
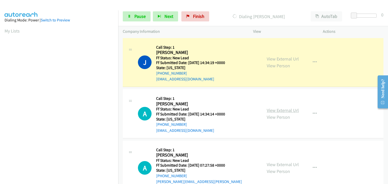
click at [283, 110] on link "View External Url" at bounding box center [283, 111] width 32 height 6
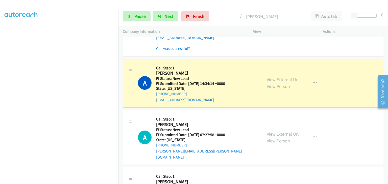
scroll to position [51, 0]
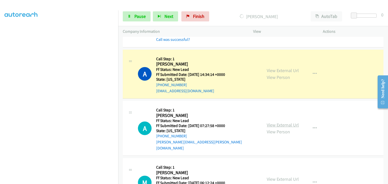
click at [267, 122] on link "View External Url" at bounding box center [283, 125] width 32 height 6
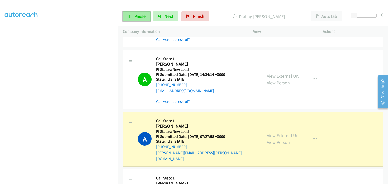
click at [142, 17] on span "Pause" at bounding box center [139, 16] width 11 height 6
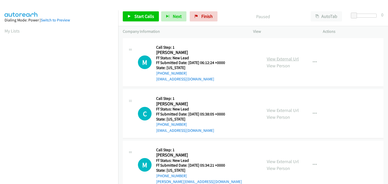
click at [280, 60] on link "View External Url" at bounding box center [283, 59] width 32 height 6
click at [147, 16] on span "Start Calls" at bounding box center [144, 16] width 20 height 6
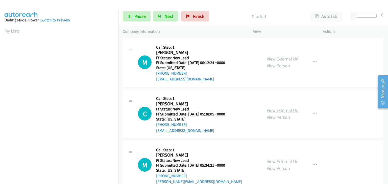
click at [273, 111] on link "View External Url" at bounding box center [283, 111] width 32 height 6
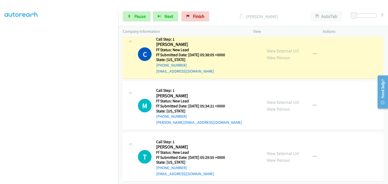
scroll to position [75, 0]
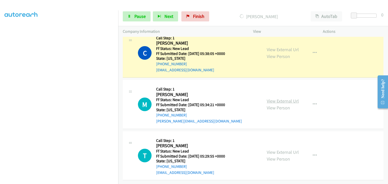
click at [273, 98] on link "View External Url" at bounding box center [283, 101] width 32 height 6
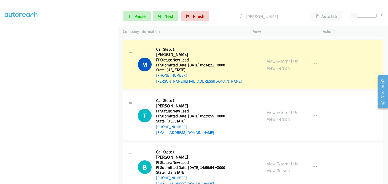
scroll to position [125, 0]
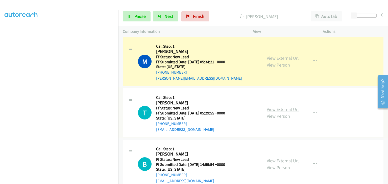
click at [276, 109] on link "View External Url" at bounding box center [283, 110] width 32 height 6
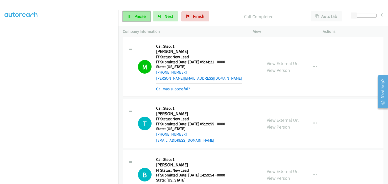
click at [131, 19] on link "Pause" at bounding box center [137, 16] width 28 height 10
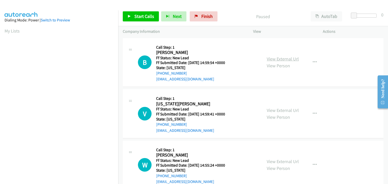
click at [272, 59] on link "View External Url" at bounding box center [283, 59] width 32 height 6
click at [139, 14] on span "Start Calls" at bounding box center [144, 16] width 20 height 6
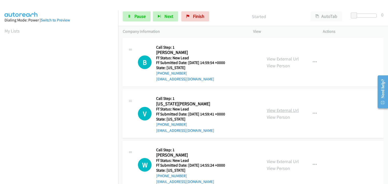
click at [289, 110] on link "View External Url" at bounding box center [283, 111] width 32 height 6
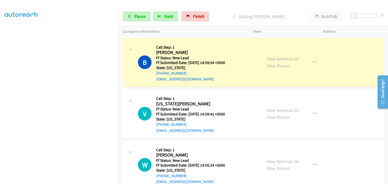
scroll to position [99, 0]
click at [275, 60] on link "View External Url" at bounding box center [283, 59] width 32 height 6
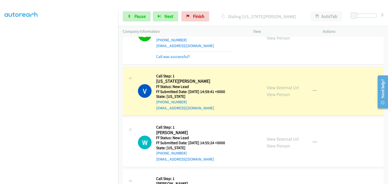
scroll to position [51, 0]
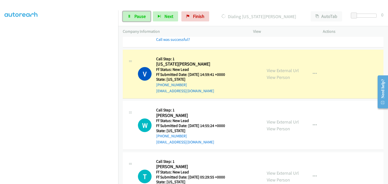
drag, startPoint x: 148, startPoint y: 17, endPoint x: 225, endPoint y: 33, distance: 79.1
click at [148, 17] on link "Pause" at bounding box center [137, 16] width 28 height 10
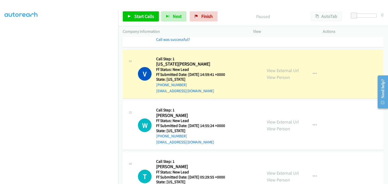
scroll to position [99, 0]
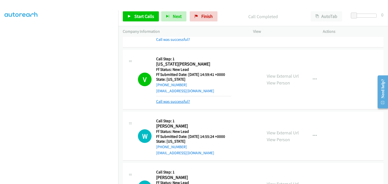
click at [177, 102] on link "Call was successful?" at bounding box center [173, 101] width 34 height 5
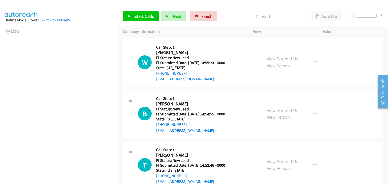
click at [272, 59] on link "View External Url" at bounding box center [283, 59] width 32 height 6
drag, startPoint x: 136, startPoint y: 14, endPoint x: 146, endPoint y: 15, distance: 9.4
click at [136, 15] on span "Start Calls" at bounding box center [144, 16] width 20 height 6
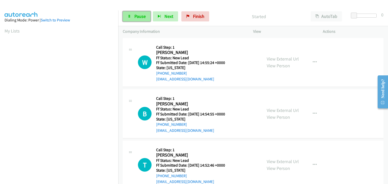
click at [139, 17] on span "Pause" at bounding box center [139, 16] width 11 height 6
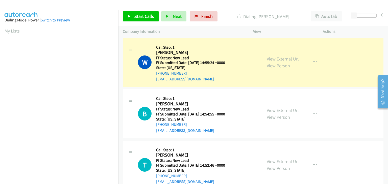
scroll to position [99, 0]
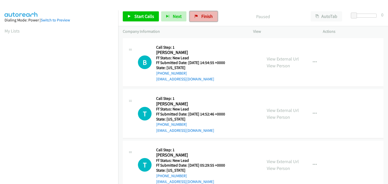
click at [207, 18] on span "Finish" at bounding box center [206, 16] width 11 height 6
click at [286, 56] on div "View External Url View Person" at bounding box center [283, 63] width 32 height 14
click at [276, 61] on link "View External Url" at bounding box center [283, 59] width 32 height 6
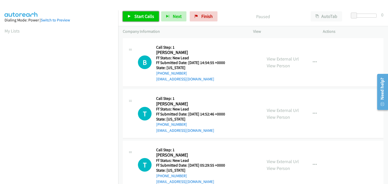
click at [147, 19] on span "Start Calls" at bounding box center [144, 16] width 20 height 6
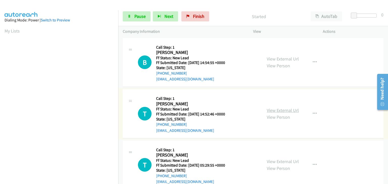
click at [281, 112] on link "View External Url" at bounding box center [283, 111] width 32 height 6
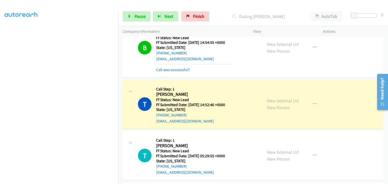
scroll to position [51, 0]
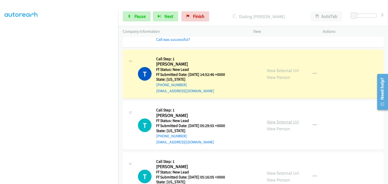
click at [271, 121] on link "View External Url" at bounding box center [283, 122] width 32 height 6
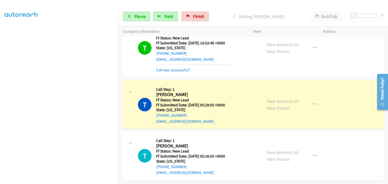
scroll to position [86, 0]
click at [283, 150] on link "View External Url" at bounding box center [283, 153] width 32 height 6
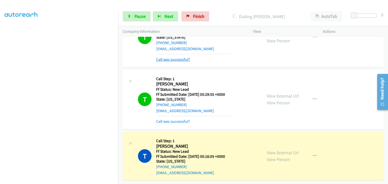
scroll to position [96, 0]
drag, startPoint x: 139, startPoint y: 15, endPoint x: 146, endPoint y: 8, distance: 9.9
click at [140, 15] on span "Pause" at bounding box center [139, 16] width 11 height 6
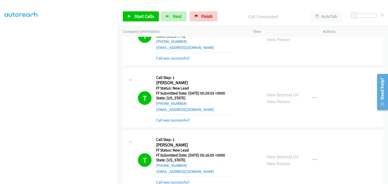
scroll to position [123, 0]
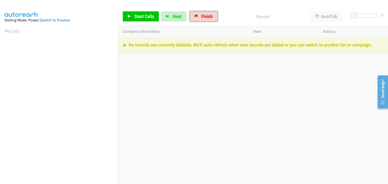
drag, startPoint x: 204, startPoint y: 11, endPoint x: 209, endPoint y: 27, distance: 16.1
click at [204, 12] on link "Finish" at bounding box center [204, 16] width 28 height 10
click at [202, 16] on span "Finish" at bounding box center [206, 16] width 11 height 6
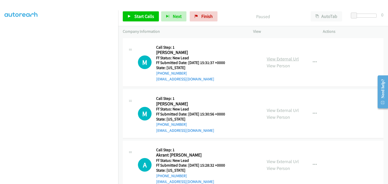
click at [270, 56] on link "View External Url" at bounding box center [283, 59] width 32 height 6
click at [310, 64] on button "button" at bounding box center [315, 62] width 14 height 10
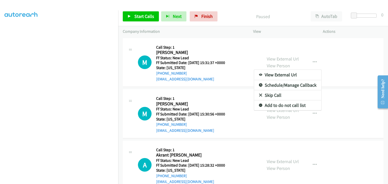
click at [265, 96] on link "Skip Call" at bounding box center [287, 95] width 67 height 10
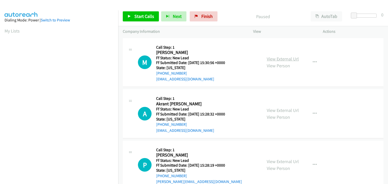
click at [288, 59] on link "View External Url" at bounding box center [283, 59] width 32 height 6
click at [135, 13] on span "Start Calls" at bounding box center [144, 16] width 20 height 6
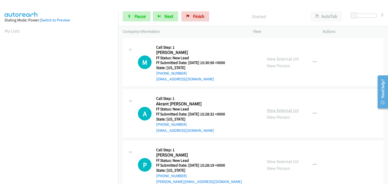
click at [276, 109] on link "View External Url" at bounding box center [283, 111] width 32 height 6
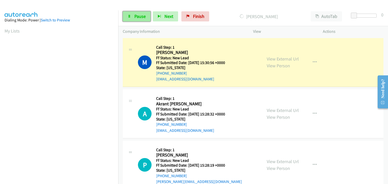
click at [132, 13] on link "Pause" at bounding box center [137, 16] width 28 height 10
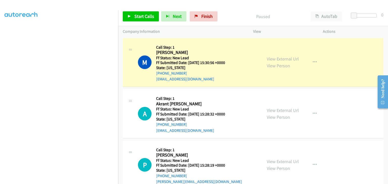
scroll to position [99, 0]
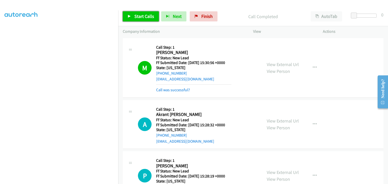
click at [139, 14] on span "Start Calls" at bounding box center [144, 16] width 20 height 6
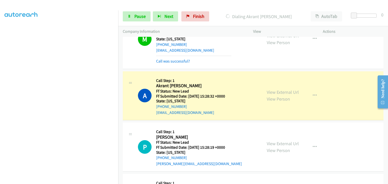
scroll to position [51, 0]
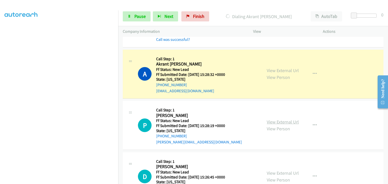
click at [278, 121] on link "View External Url" at bounding box center [283, 122] width 32 height 6
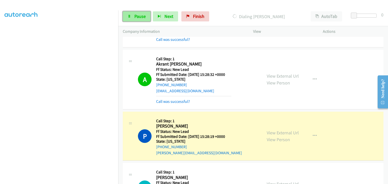
click at [146, 19] on link "Pause" at bounding box center [137, 16] width 28 height 10
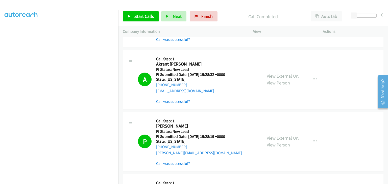
drag, startPoint x: 180, startPoint y: 163, endPoint x: 205, endPoint y: 165, distance: 25.8
click at [180, 163] on link "Call was successful?" at bounding box center [173, 164] width 34 height 5
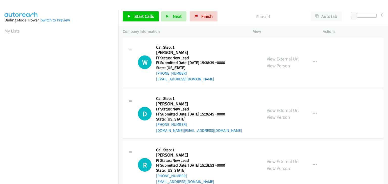
click at [277, 59] on link "View External Url" at bounding box center [283, 59] width 32 height 6
click at [135, 17] on span "Start Calls" at bounding box center [144, 16] width 20 height 6
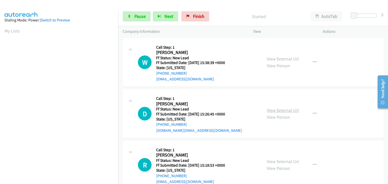
click at [275, 110] on link "View External Url" at bounding box center [283, 111] width 32 height 6
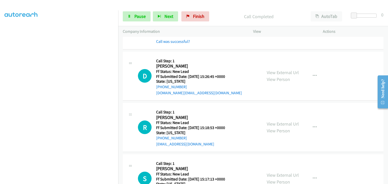
scroll to position [51, 0]
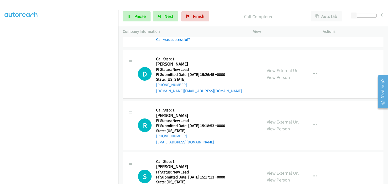
click at [280, 124] on link "View External Url" at bounding box center [283, 122] width 32 height 6
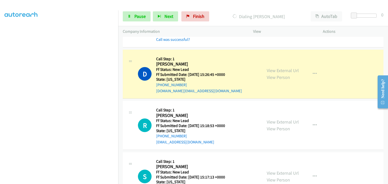
scroll to position [99, 0]
drag, startPoint x: 140, startPoint y: 19, endPoint x: 119, endPoint y: 26, distance: 21.7
click at [140, 19] on span "Pause" at bounding box center [139, 16] width 11 height 6
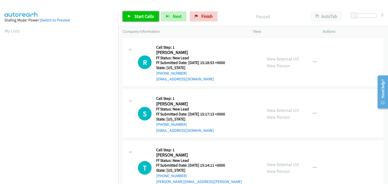
drag, startPoint x: 145, startPoint y: 19, endPoint x: 152, endPoint y: 19, distance: 7.6
click at [145, 19] on link "Start Calls" at bounding box center [141, 16] width 36 height 10
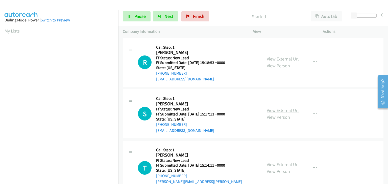
click at [281, 109] on link "View External Url" at bounding box center [283, 111] width 32 height 6
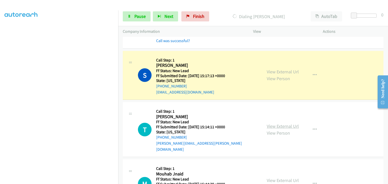
scroll to position [51, 0]
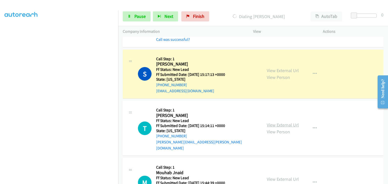
click at [276, 122] on link "View External Url" at bounding box center [283, 125] width 32 height 6
click at [139, 15] on span "Pause" at bounding box center [139, 16] width 11 height 6
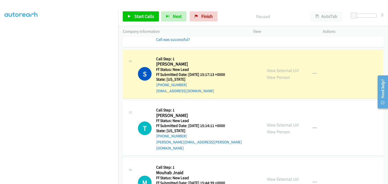
scroll to position [99, 0]
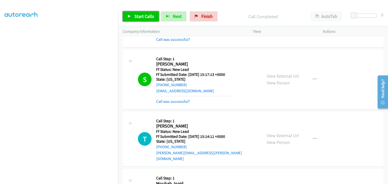
click at [146, 15] on span "Start Calls" at bounding box center [144, 16] width 20 height 6
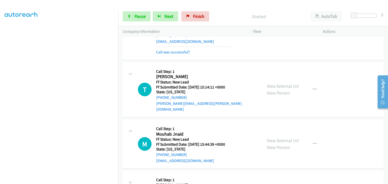
scroll to position [101, 0]
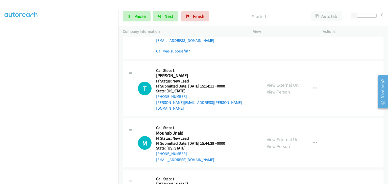
click at [268, 129] on div "View External Url View Person View External Url Email Schedule/Manage Callback …" at bounding box center [299, 143] width 74 height 40
click at [273, 137] on link "View External Url" at bounding box center [283, 140] width 32 height 6
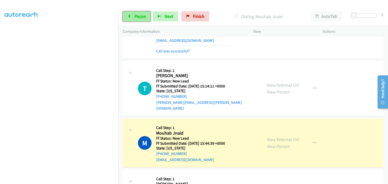
click at [137, 18] on span "Pause" at bounding box center [139, 16] width 11 height 6
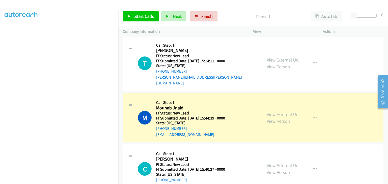
scroll to position [152, 0]
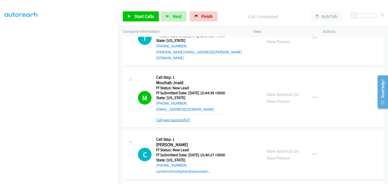
click at [175, 118] on link "Call was successful?" at bounding box center [173, 120] width 34 height 5
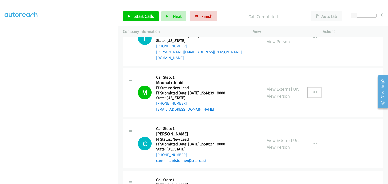
click at [313, 91] on icon "button" at bounding box center [315, 93] width 4 height 4
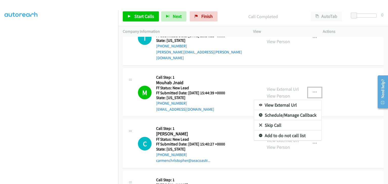
click at [286, 131] on link "Add to do not call list" at bounding box center [287, 136] width 67 height 10
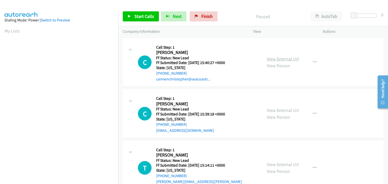
click at [267, 59] on link "View External Url" at bounding box center [283, 59] width 32 height 6
click at [150, 19] on span "Start Calls" at bounding box center [144, 16] width 20 height 6
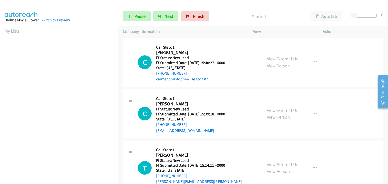
click at [277, 109] on link "View External Url" at bounding box center [283, 111] width 32 height 6
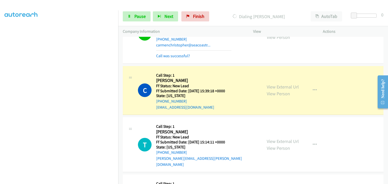
scroll to position [25, 0]
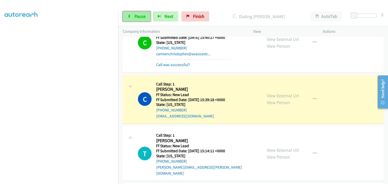
click at [137, 15] on span "Pause" at bounding box center [139, 16] width 11 height 6
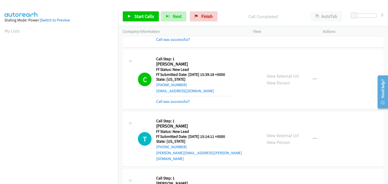
scroll to position [99, 0]
click at [184, 102] on link "Call was successful?" at bounding box center [173, 101] width 34 height 5
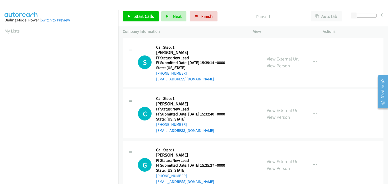
click at [287, 59] on link "View External Url" at bounding box center [283, 59] width 32 height 6
drag, startPoint x: 148, startPoint y: 19, endPoint x: 151, endPoint y: 19, distance: 3.5
click at [148, 19] on span "Start Calls" at bounding box center [144, 16] width 20 height 6
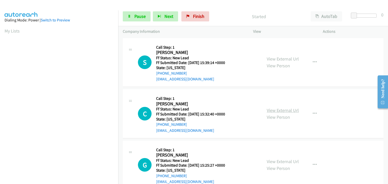
click at [284, 112] on link "View External Url" at bounding box center [283, 111] width 32 height 6
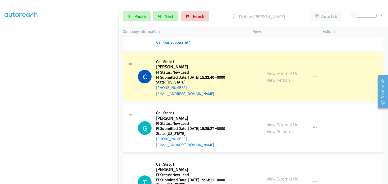
scroll to position [51, 0]
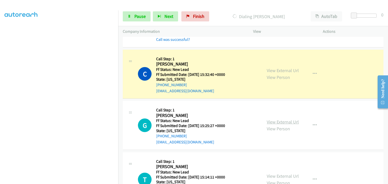
click at [288, 123] on link "View External Url" at bounding box center [283, 122] width 32 height 6
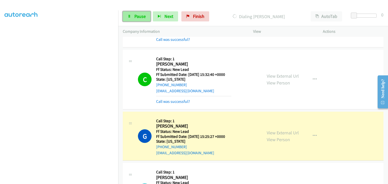
click at [143, 19] on span "Pause" at bounding box center [139, 16] width 11 height 6
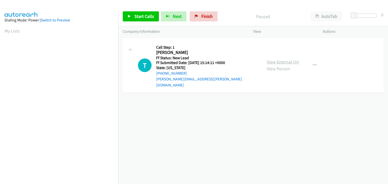
click at [282, 62] on link "View External Url" at bounding box center [283, 62] width 32 height 6
click at [133, 14] on link "Start Calls" at bounding box center [141, 16] width 36 height 10
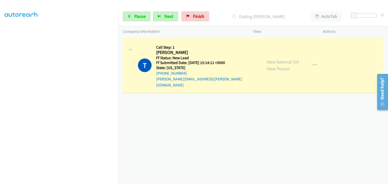
scroll to position [99, 0]
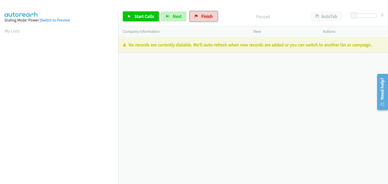
drag, startPoint x: 205, startPoint y: 18, endPoint x: 205, endPoint y: 28, distance: 9.1
click at [205, 18] on span "Finish" at bounding box center [206, 16] width 11 height 6
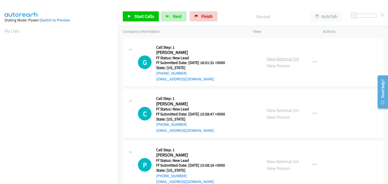
click at [274, 59] on link "View External Url" at bounding box center [283, 59] width 32 height 6
drag, startPoint x: 145, startPoint y: 20, endPoint x: 154, endPoint y: 19, distance: 9.9
click at [145, 20] on link "Start Calls" at bounding box center [141, 16] width 36 height 10
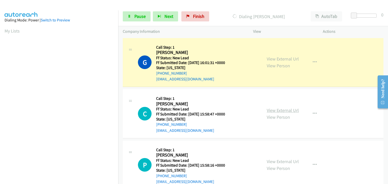
click at [269, 111] on link "View External Url" at bounding box center [283, 111] width 32 height 6
click at [144, 19] on link "Pause" at bounding box center [137, 16] width 28 height 10
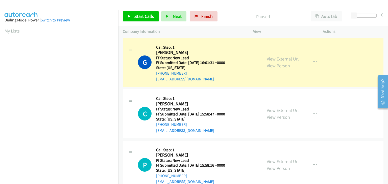
scroll to position [99, 0]
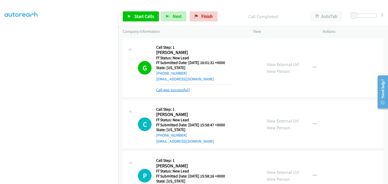
click at [174, 89] on link "Call was successful?" at bounding box center [173, 90] width 34 height 5
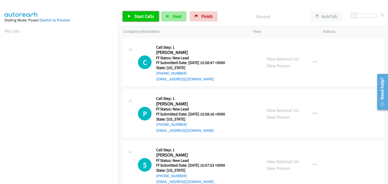
drag, startPoint x: 148, startPoint y: 17, endPoint x: 166, endPoint y: 17, distance: 17.4
click at [148, 17] on span "Start Calls" at bounding box center [144, 16] width 20 height 6
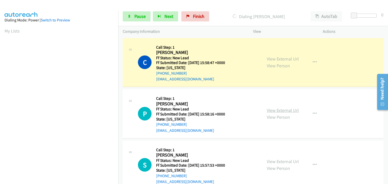
click at [285, 109] on link "View External Url" at bounding box center [283, 111] width 32 height 6
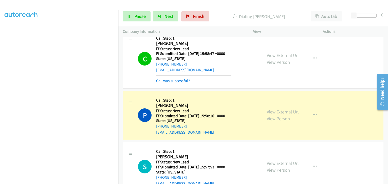
scroll to position [25, 0]
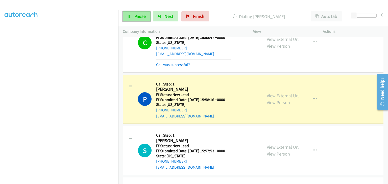
click at [140, 19] on span "Pause" at bounding box center [139, 16] width 11 height 6
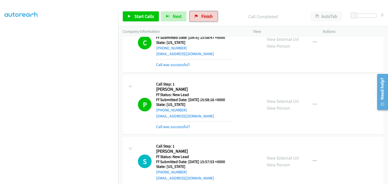
click at [199, 16] on link "Finish" at bounding box center [204, 16] width 28 height 10
